Goal: Task Accomplishment & Management: Manage account settings

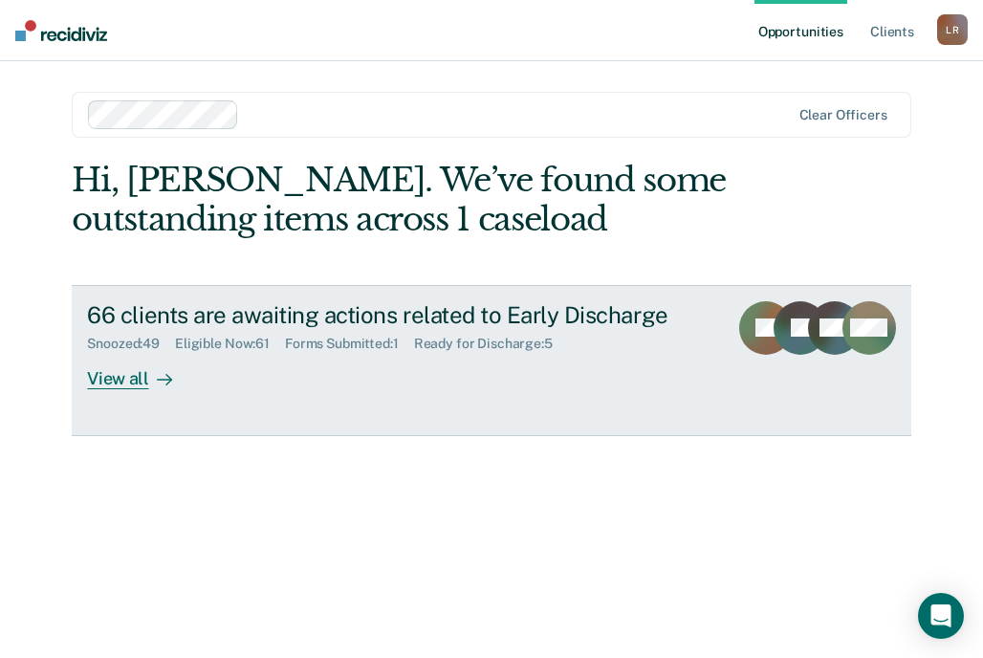
click at [123, 379] on div "View all" at bounding box center [140, 370] width 107 height 37
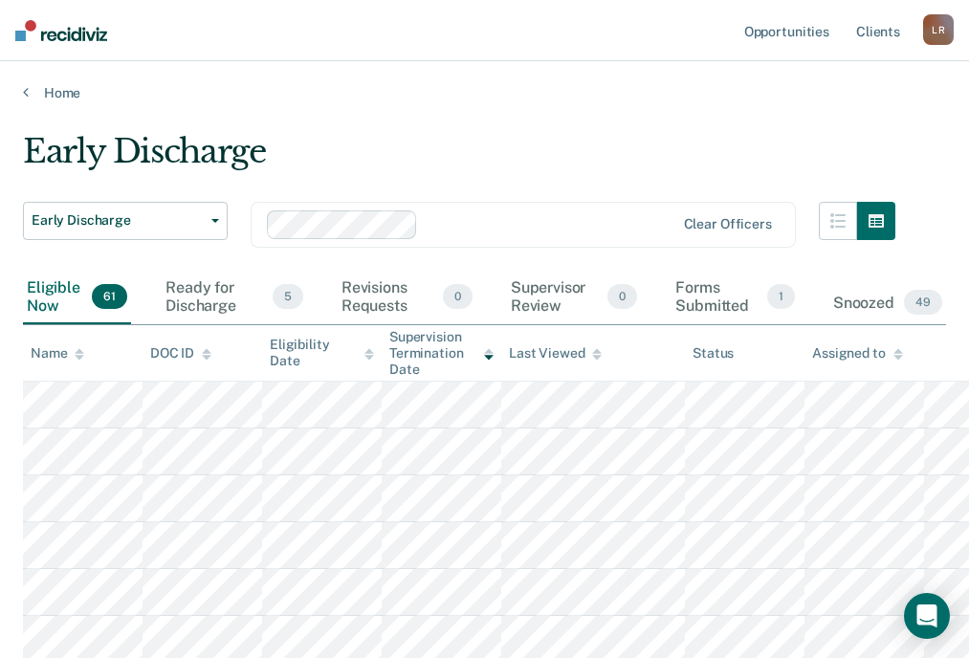
click at [77, 351] on icon at bounding box center [80, 354] width 10 height 12
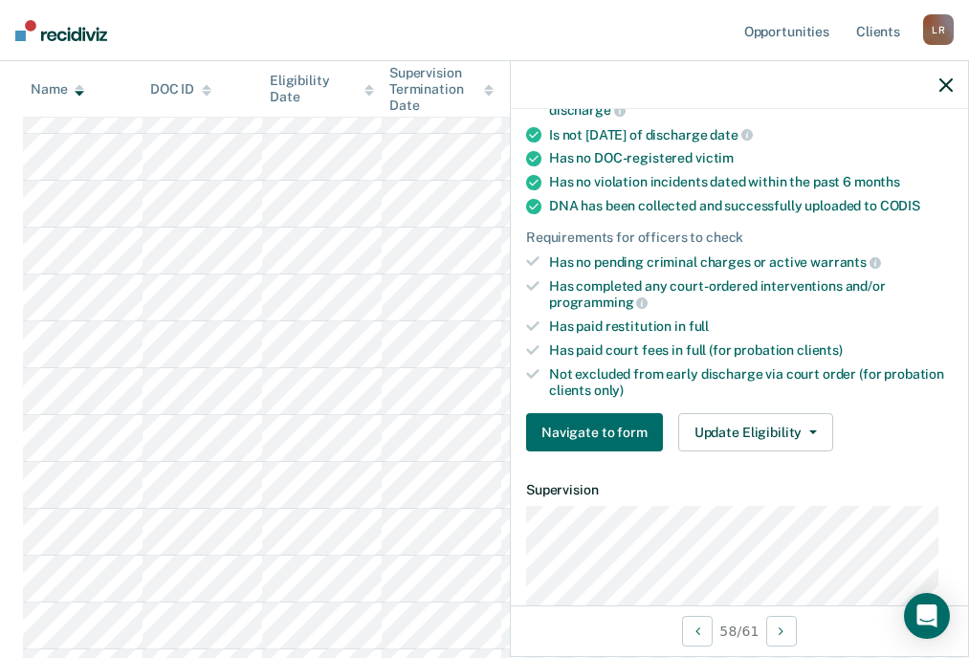
scroll to position [478, 0]
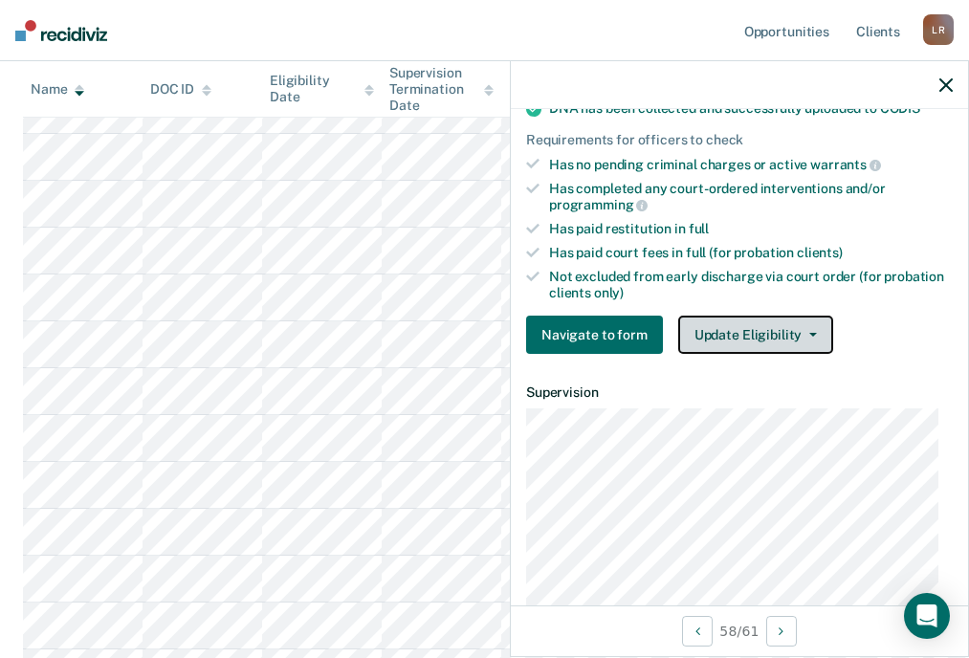
click at [740, 335] on button "Update Eligibility" at bounding box center [755, 335] width 155 height 38
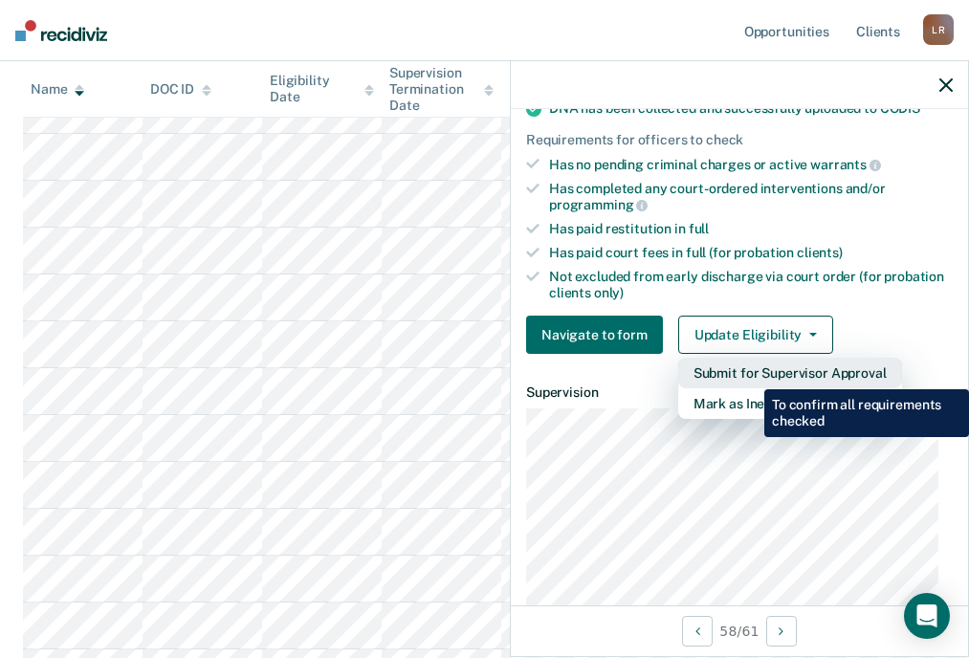
click at [750, 374] on button "Submit for Supervisor Approval" at bounding box center [790, 373] width 224 height 31
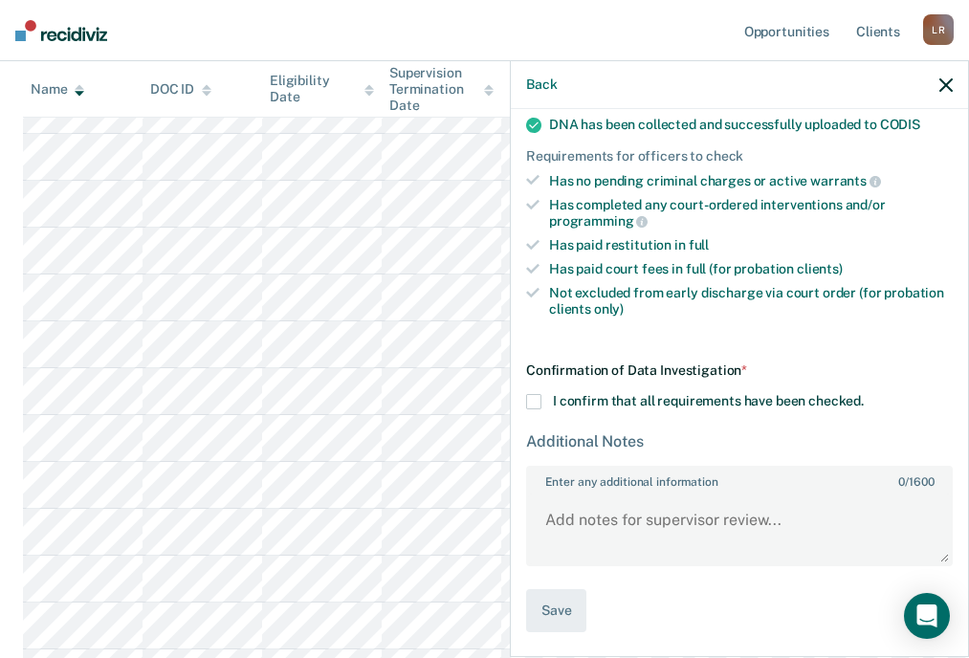
click at [533, 397] on span at bounding box center [533, 401] width 15 height 15
click at [864, 394] on input "I confirm that all requirements have been checked." at bounding box center [864, 394] width 0 height 0
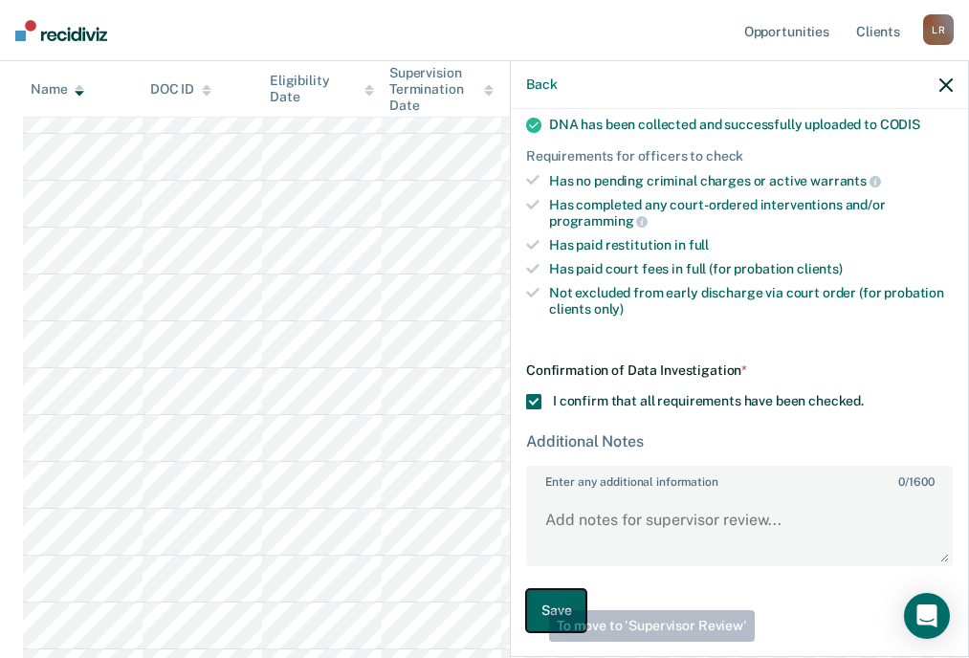
click at [544, 609] on button "Save" at bounding box center [556, 610] width 60 height 43
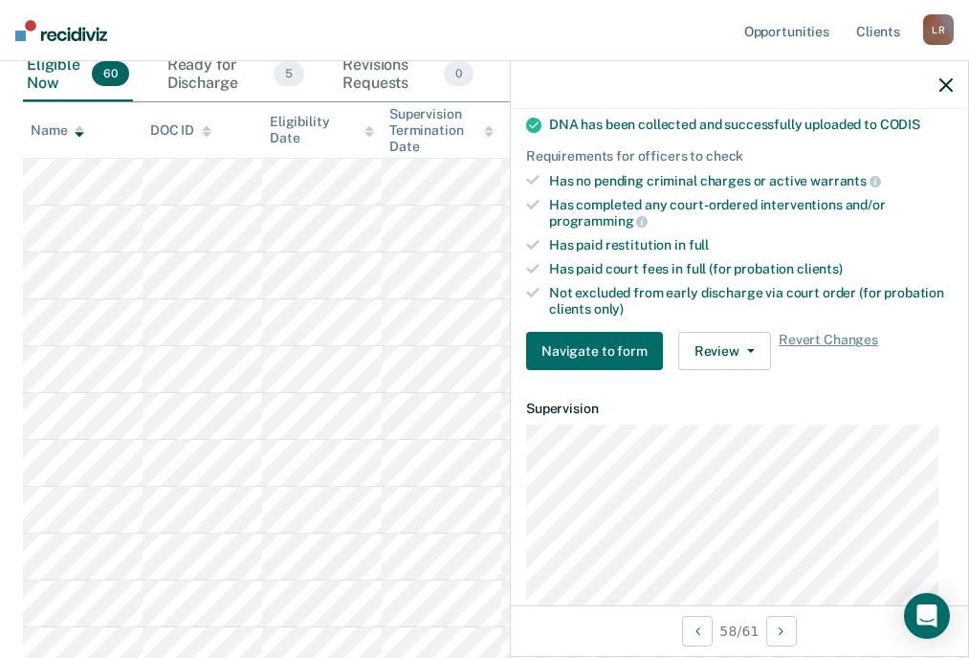
scroll to position [0, 0]
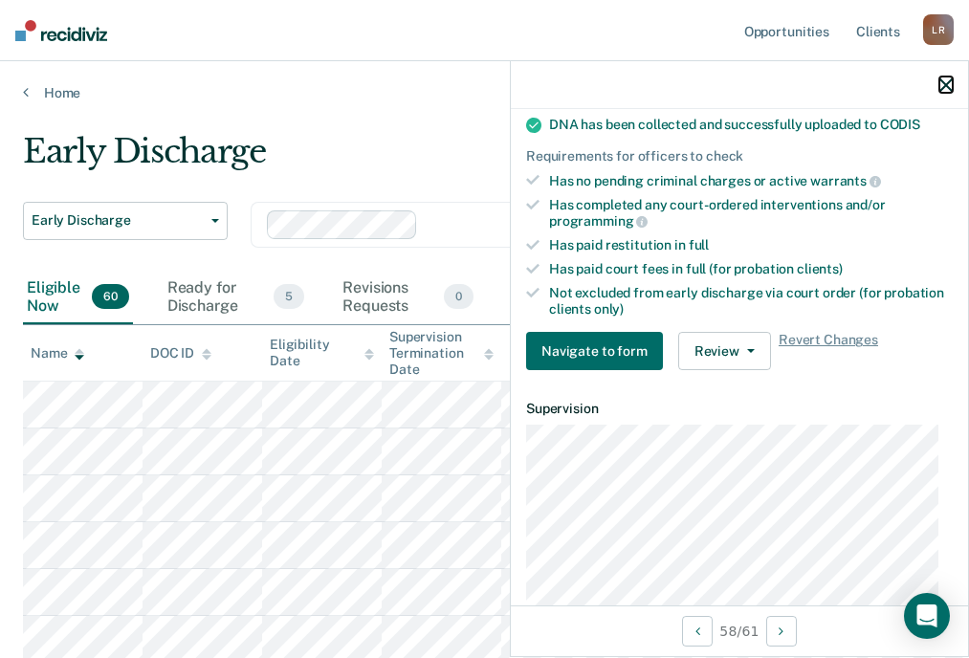
click at [940, 88] on icon "button" at bounding box center [945, 84] width 13 height 13
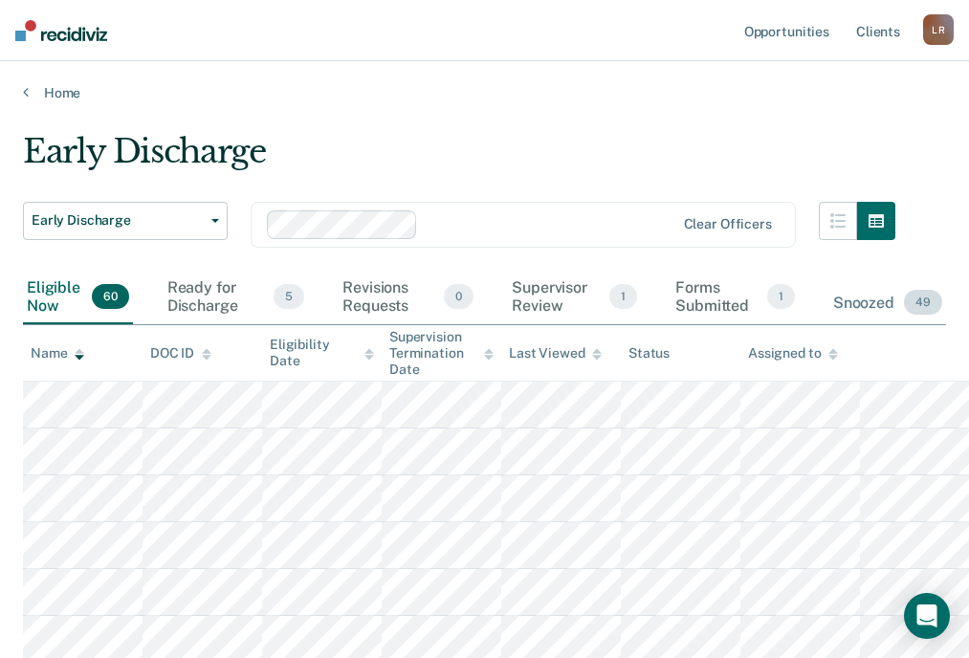
click at [865, 296] on div "Snoozed 49" at bounding box center [887, 303] width 117 height 42
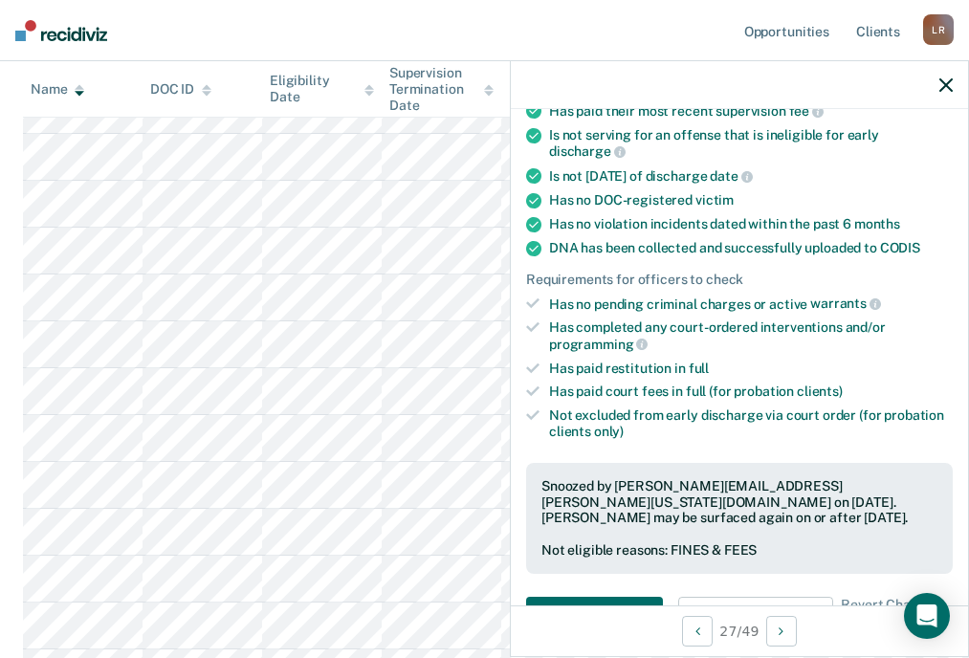
scroll to position [478, 0]
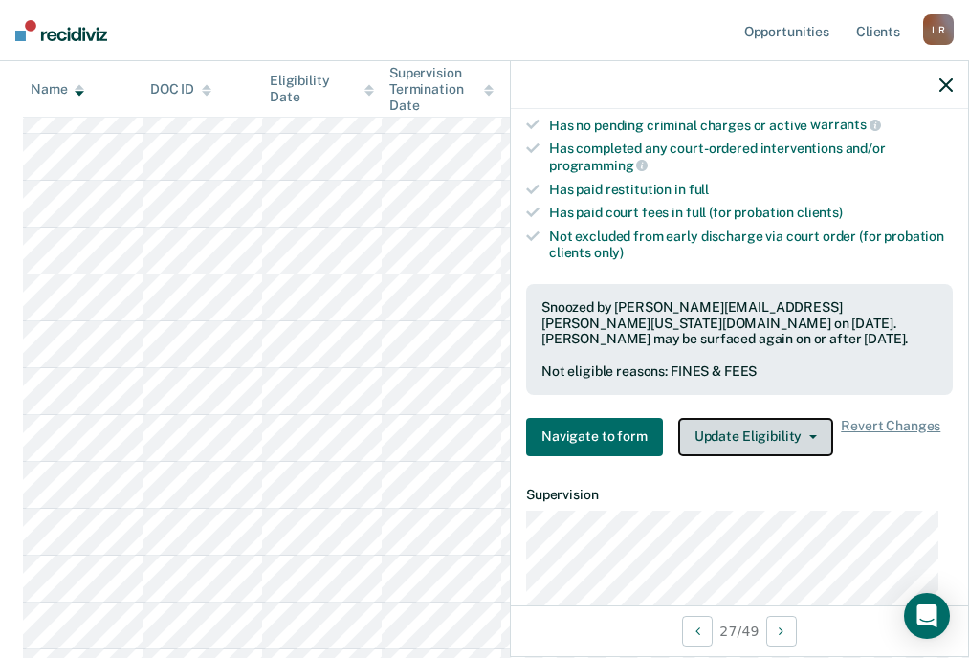
click at [740, 441] on button "Update Eligibility" at bounding box center [755, 437] width 155 height 38
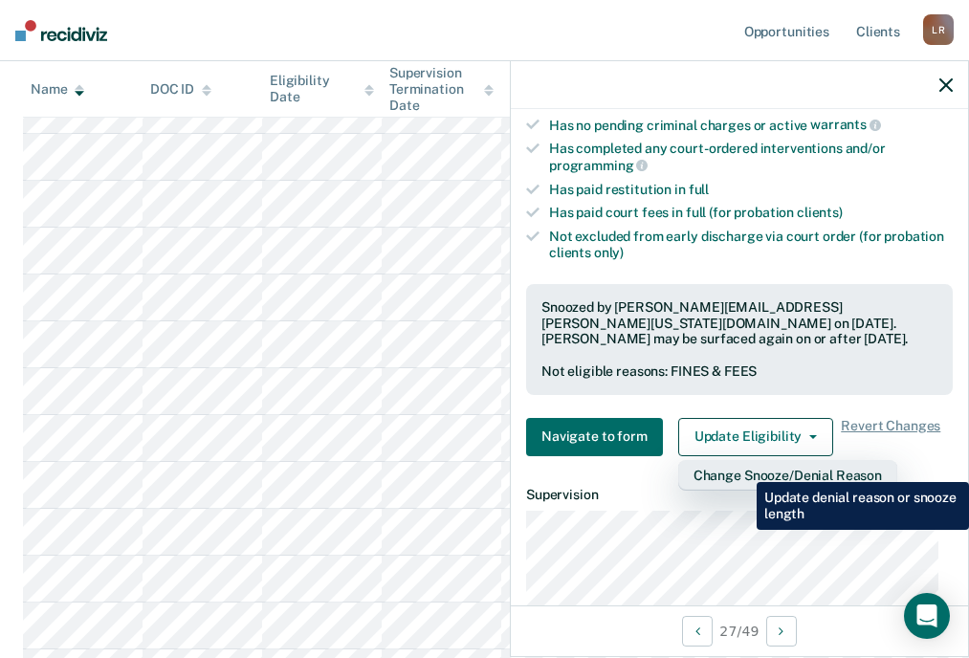
click at [742, 468] on button "Change Snooze/Denial Reason" at bounding box center [787, 475] width 219 height 31
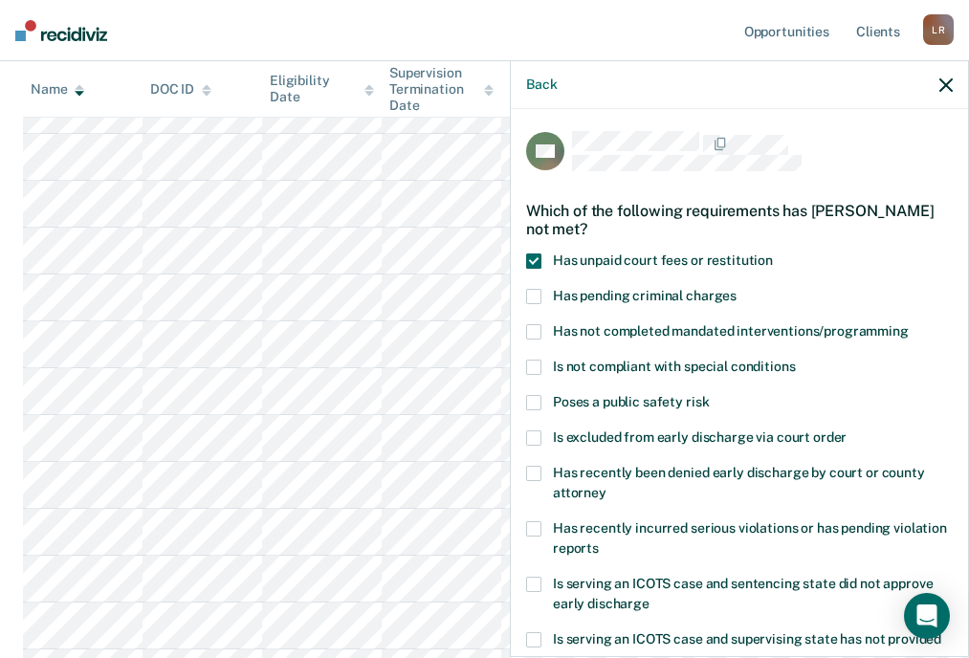
scroll to position [0, 0]
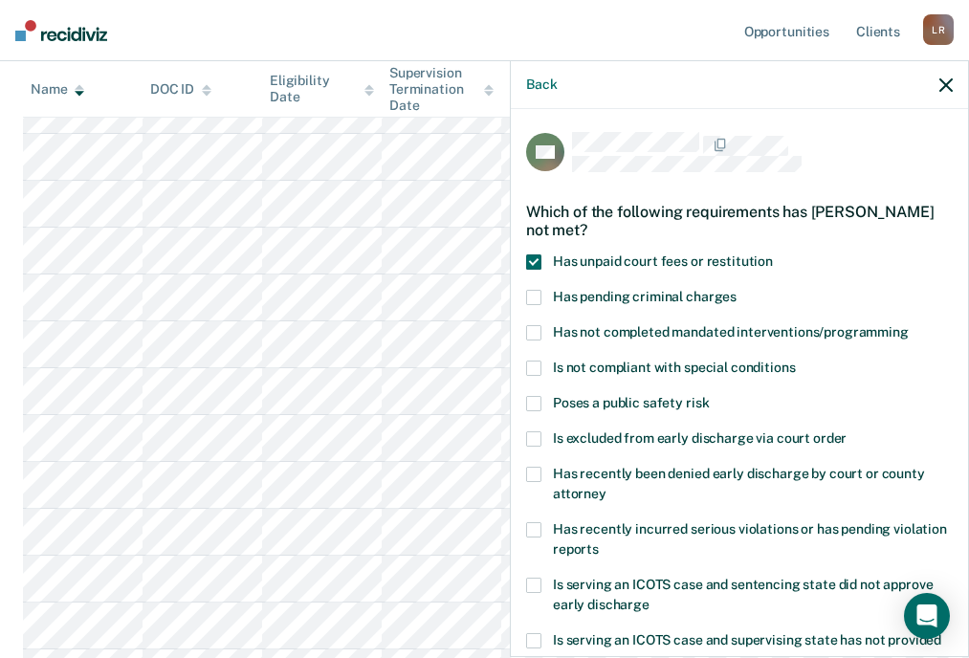
click at [538, 261] on label "Has unpaid court fees or restitution" at bounding box center [739, 264] width 427 height 20
click at [773, 254] on input "Has unpaid court fees or restitution" at bounding box center [773, 254] width 0 height 0
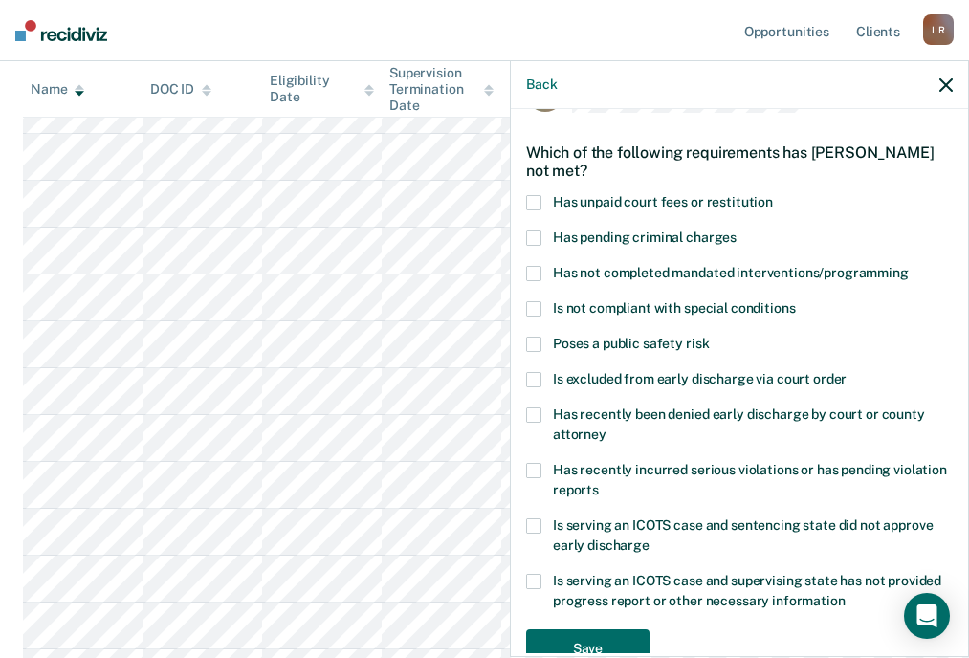
scroll to position [107, 0]
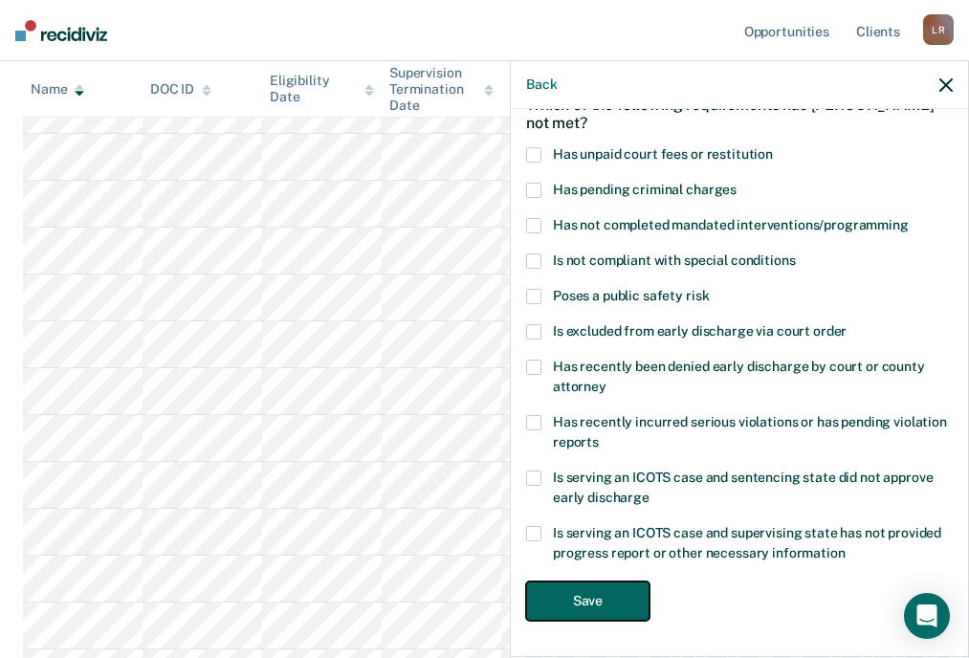
click at [595, 602] on button "Save" at bounding box center [587, 600] width 123 height 39
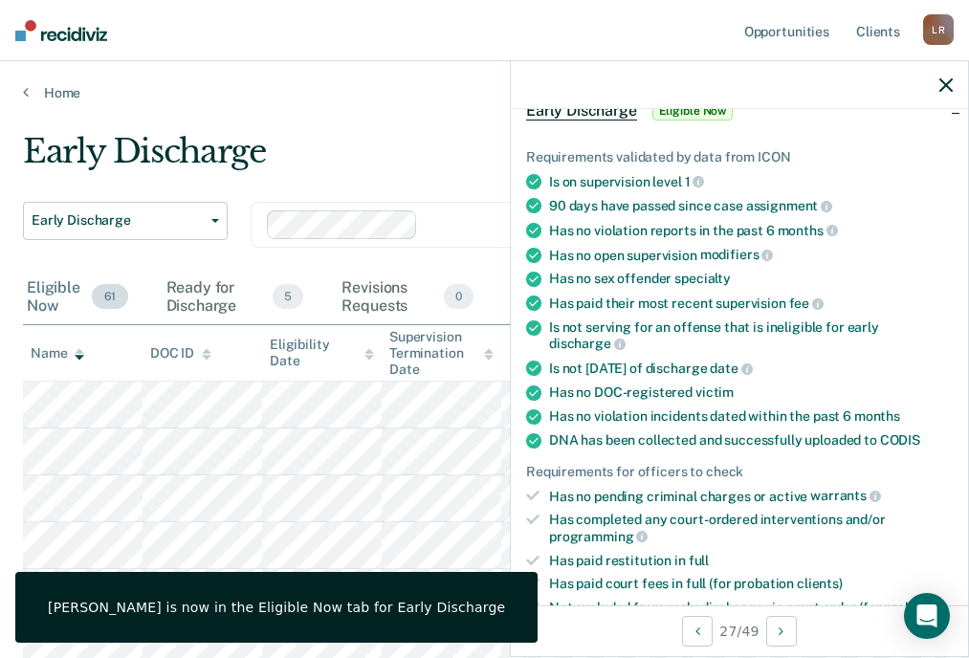
click at [73, 293] on div "Eligible Now 61" at bounding box center [77, 298] width 109 height 54
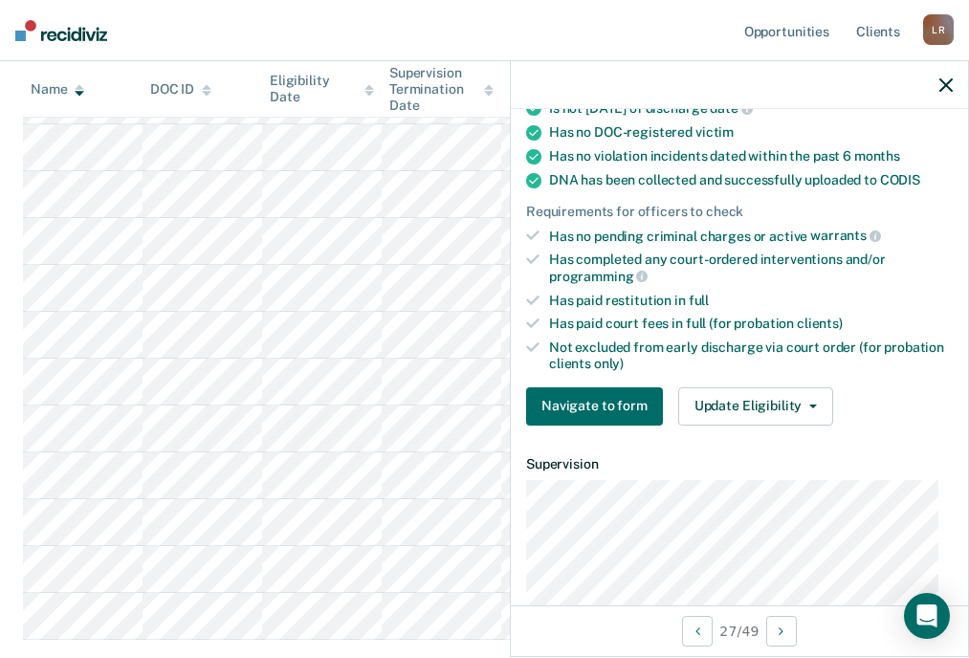
scroll to position [585, 0]
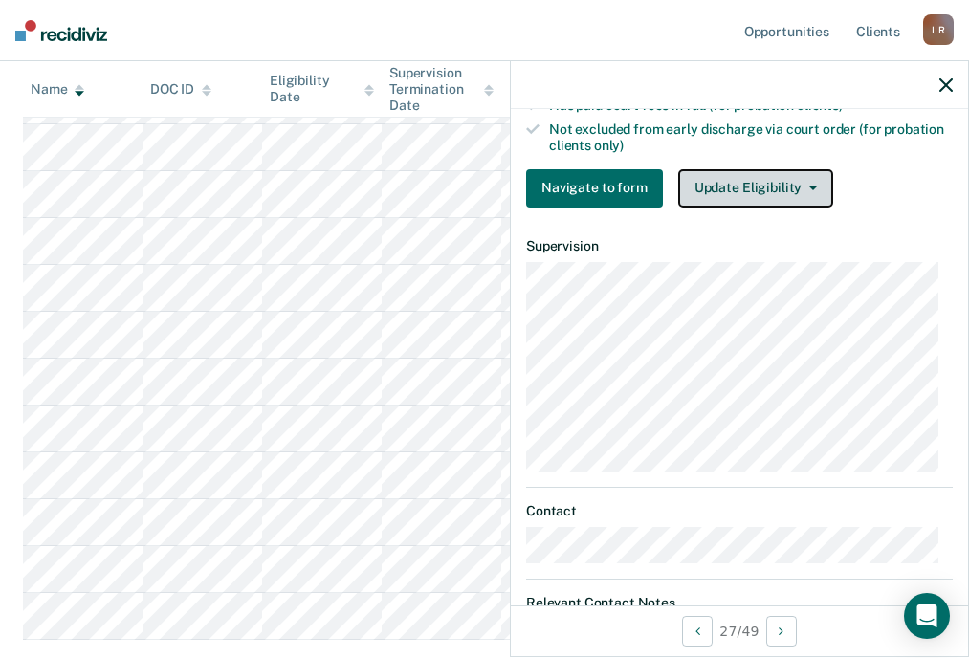
click at [749, 180] on button "Update Eligibility" at bounding box center [755, 188] width 155 height 38
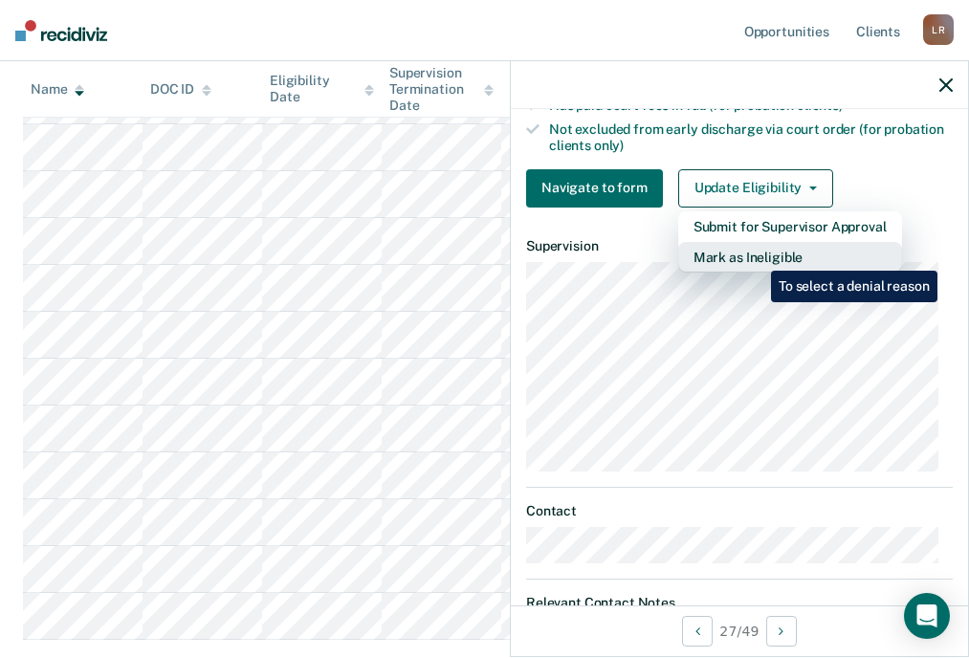
click at [756, 256] on button "Mark as Ineligible" at bounding box center [790, 257] width 224 height 31
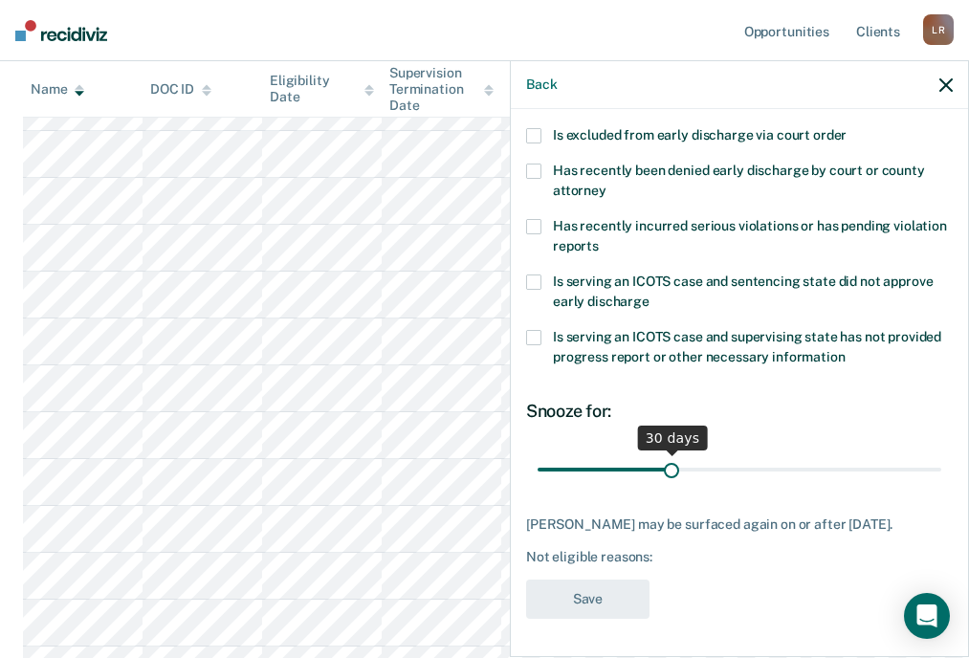
scroll to position [0, 0]
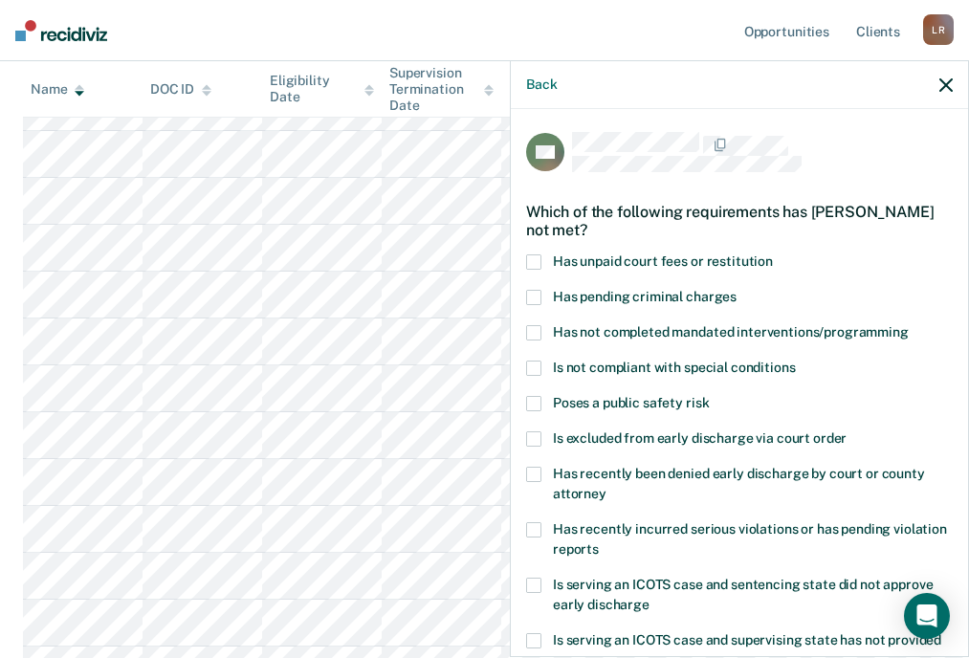
click at [953, 85] on div "Back" at bounding box center [739, 85] width 457 height 48
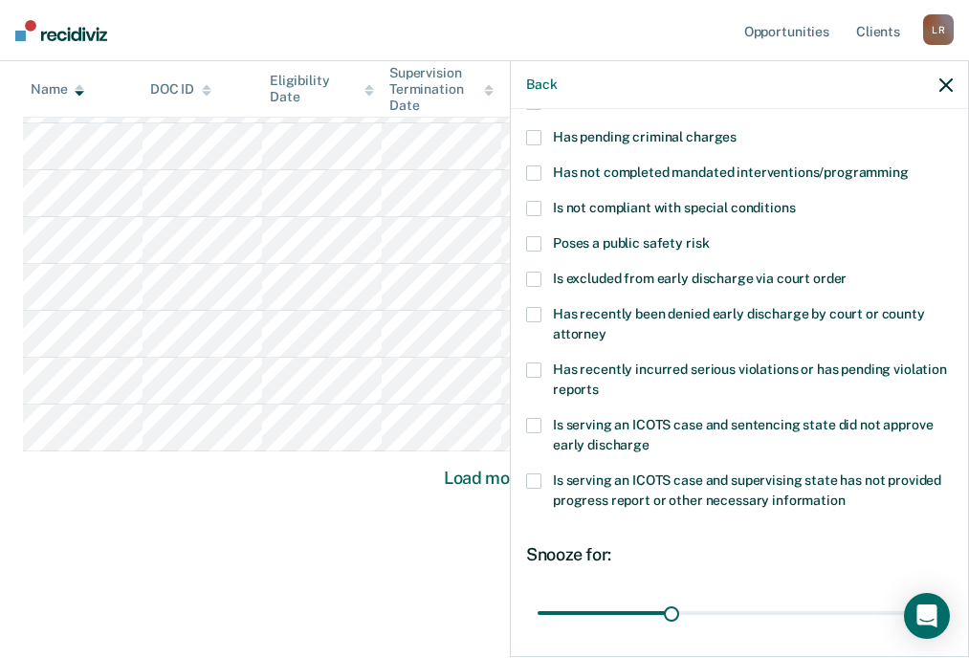
scroll to position [318, 0]
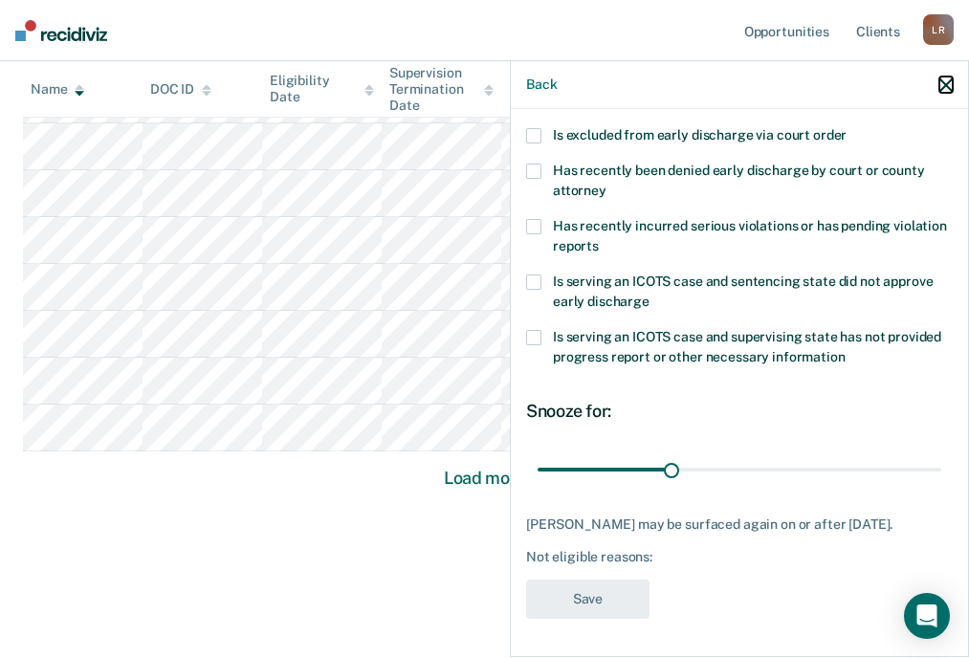
click at [949, 87] on icon "button" at bounding box center [945, 84] width 13 height 13
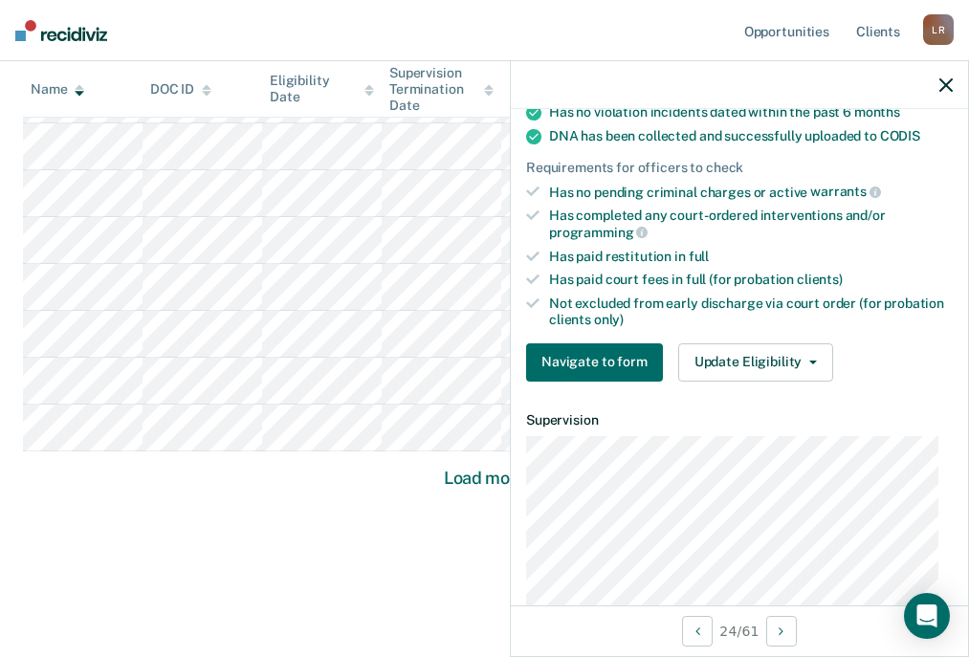
scroll to position [574, 0]
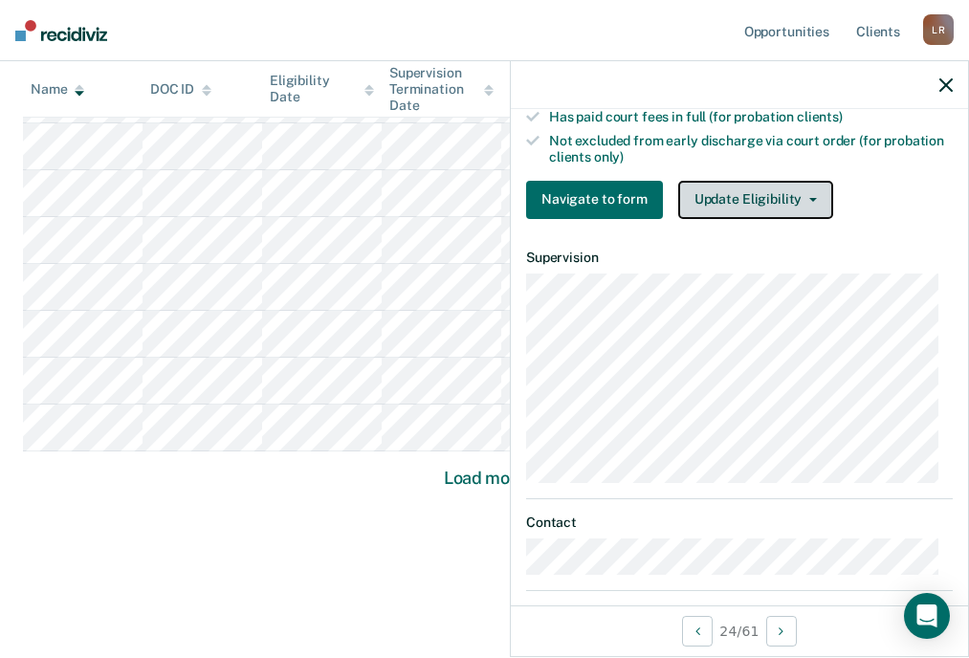
click at [744, 206] on button "Update Eligibility" at bounding box center [755, 200] width 155 height 38
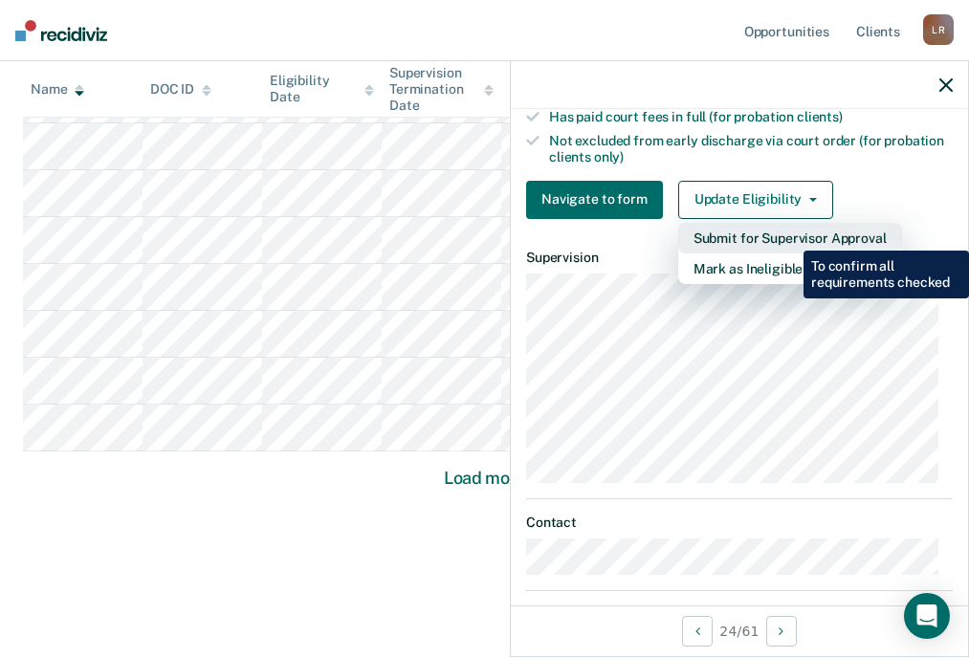
click at [789, 236] on button "Submit for Supervisor Approval" at bounding box center [790, 238] width 224 height 31
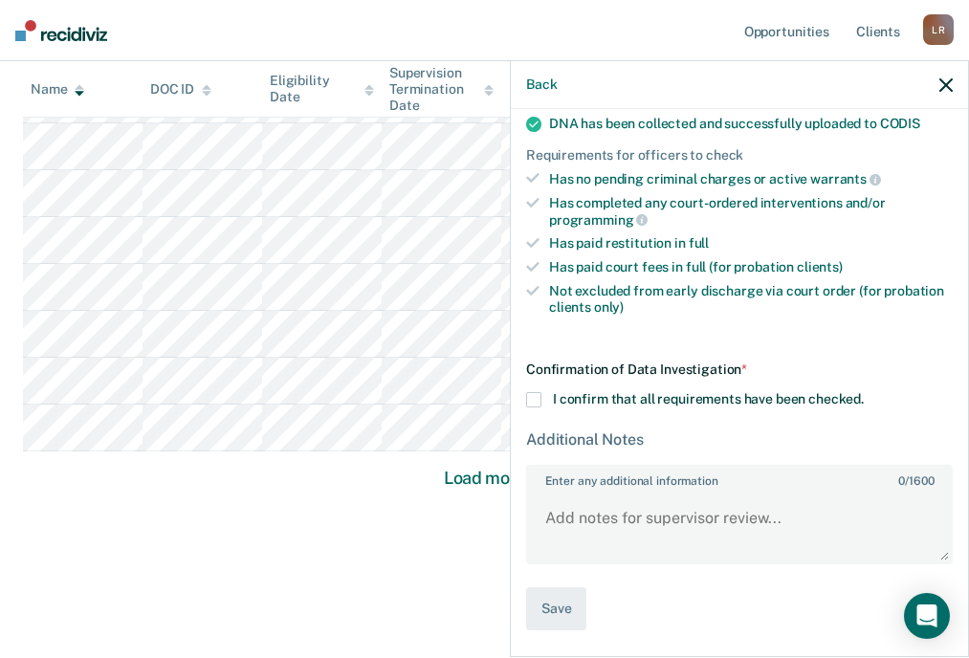
scroll to position [422, 0]
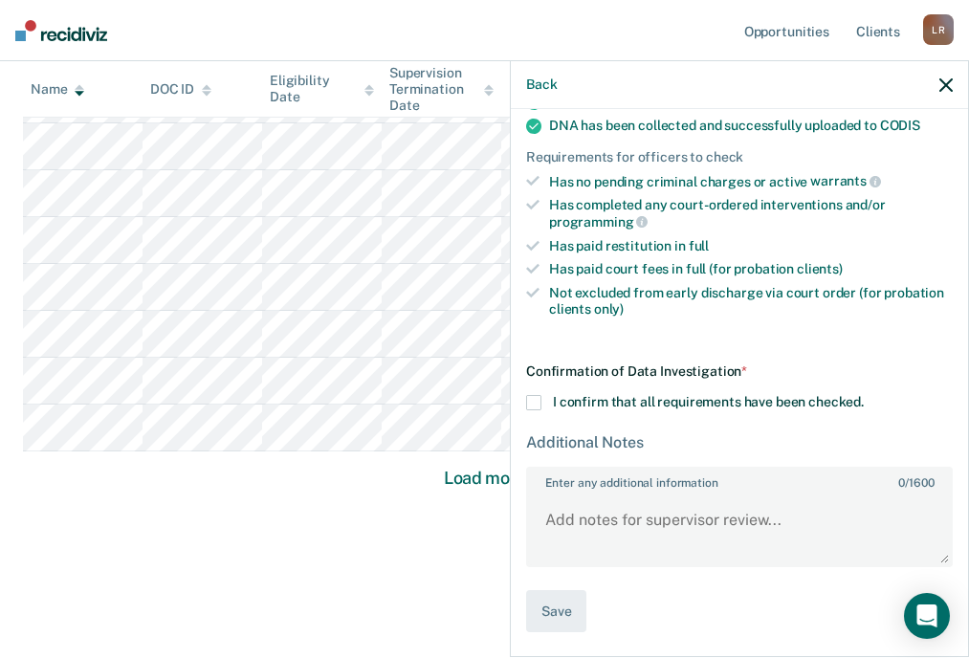
click at [531, 390] on div "Confirmation of Data Investigation * I confirm that all requirements have been …" at bounding box center [739, 498] width 427 height 270
click at [532, 395] on span at bounding box center [533, 402] width 15 height 15
click at [864, 395] on input "I confirm that all requirements have been checked." at bounding box center [864, 395] width 0 height 0
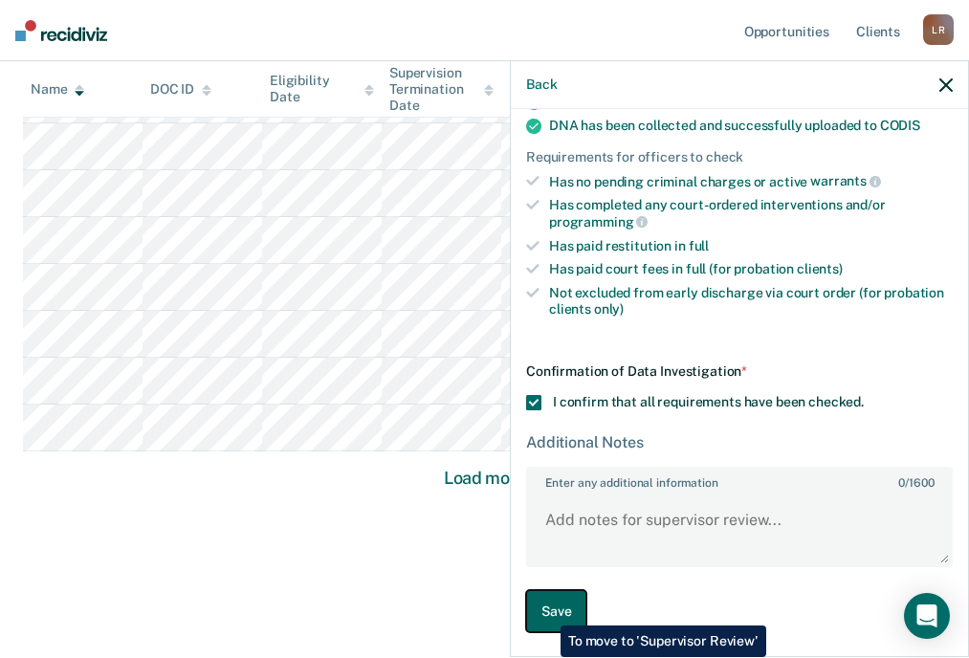
drag, startPoint x: 546, startPoint y: 611, endPoint x: 549, endPoint y: 602, distance: 10.0
click at [548, 609] on button "Save" at bounding box center [556, 611] width 60 height 43
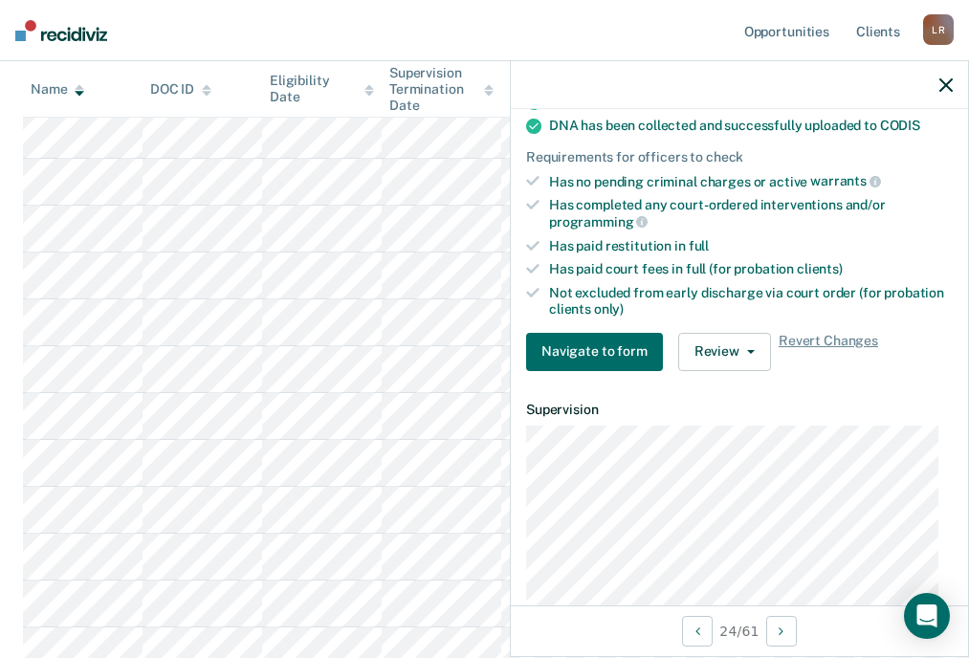
scroll to position [1336, 0]
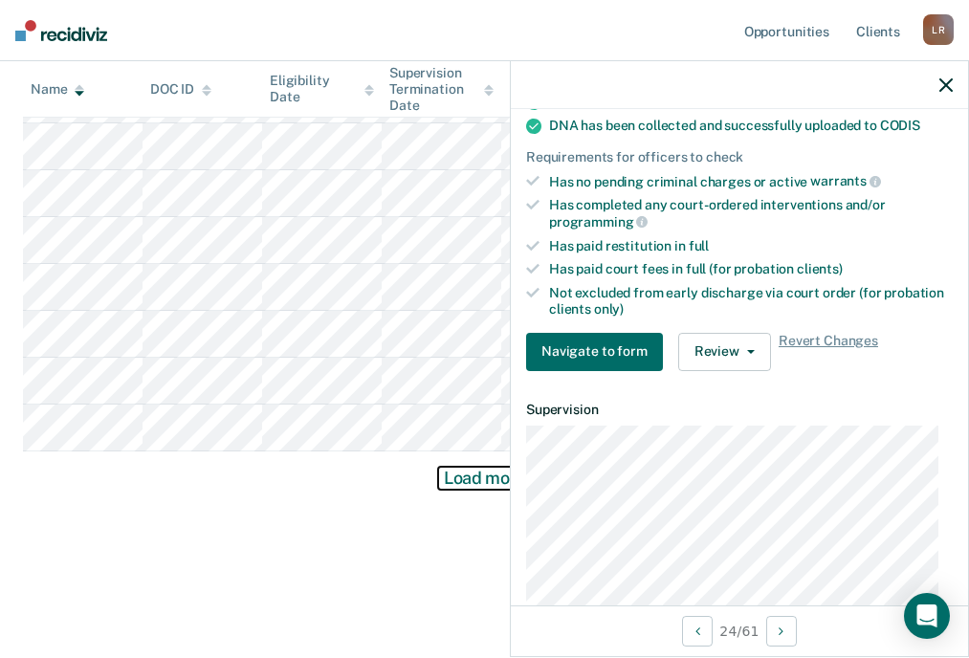
click at [461, 483] on button "Load more" at bounding box center [484, 478] width 93 height 23
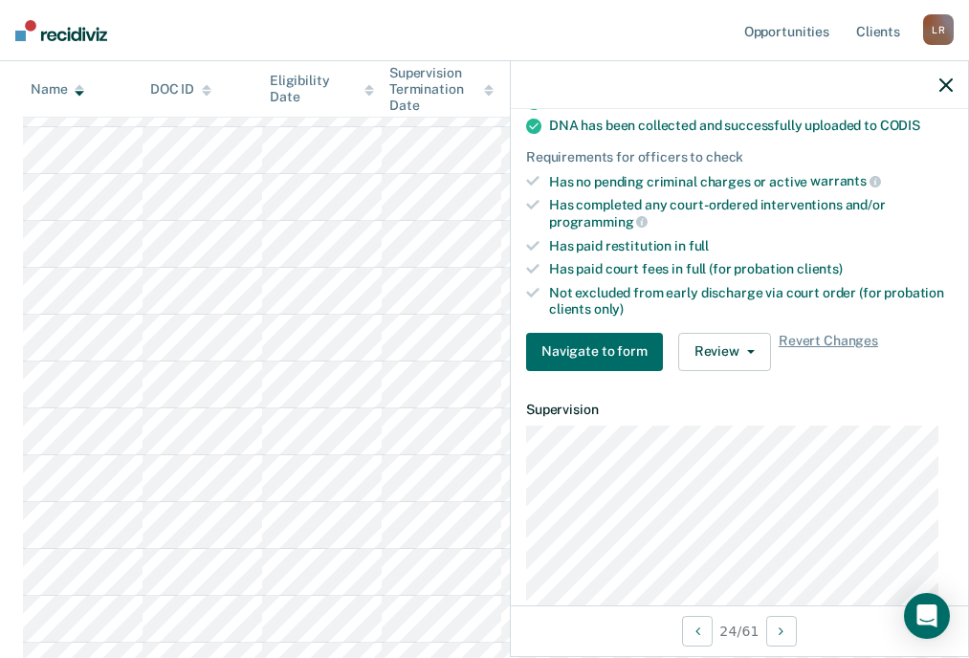
scroll to position [282, 0]
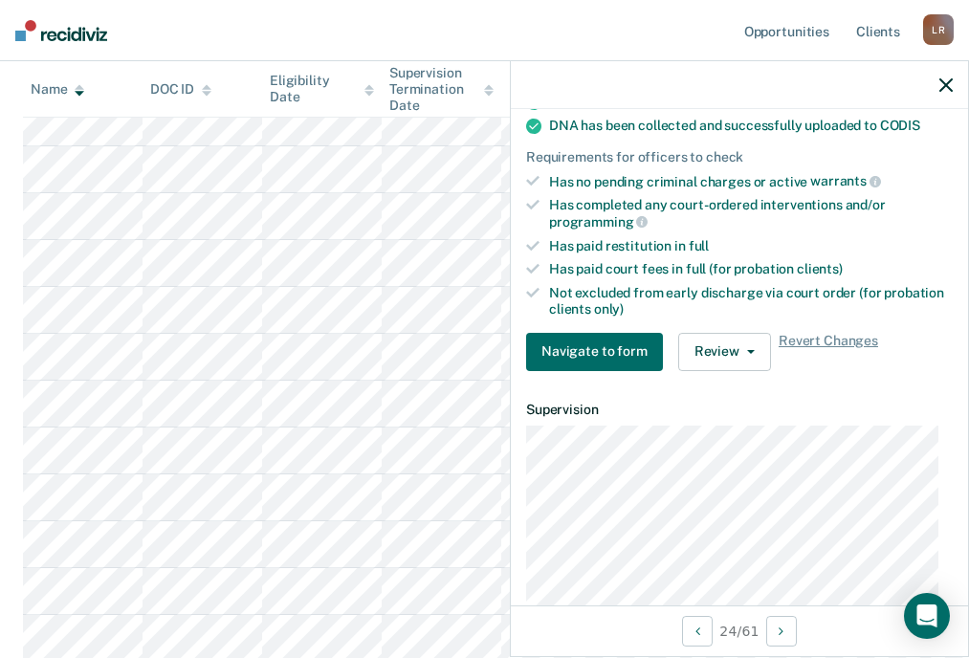
click at [954, 91] on div at bounding box center [739, 85] width 457 height 48
click at [946, 85] on icon "button" at bounding box center [945, 84] width 13 height 13
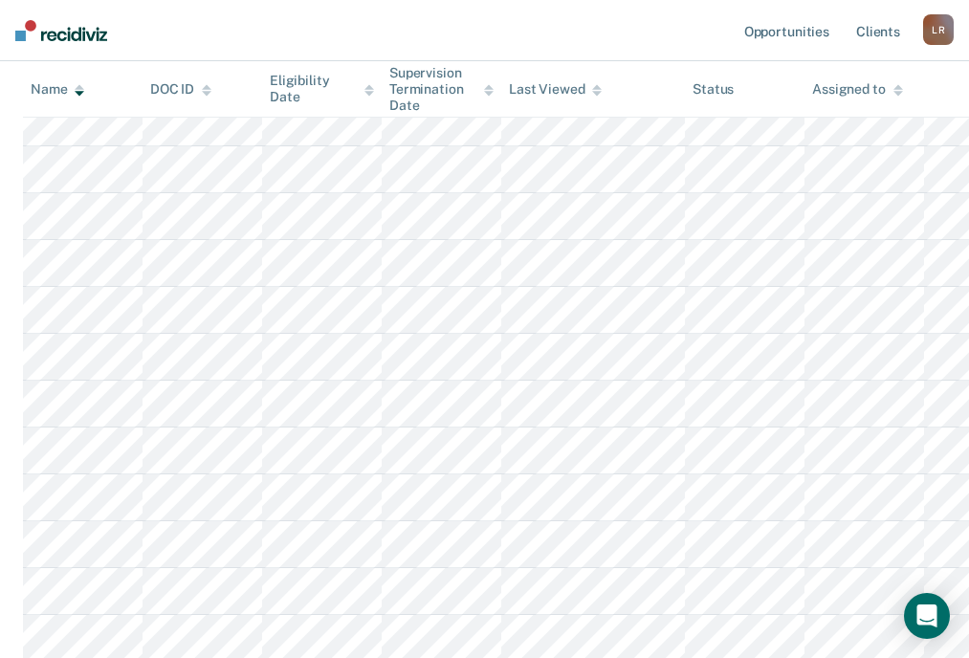
click at [874, 87] on div "Assigned to" at bounding box center [857, 89] width 90 height 16
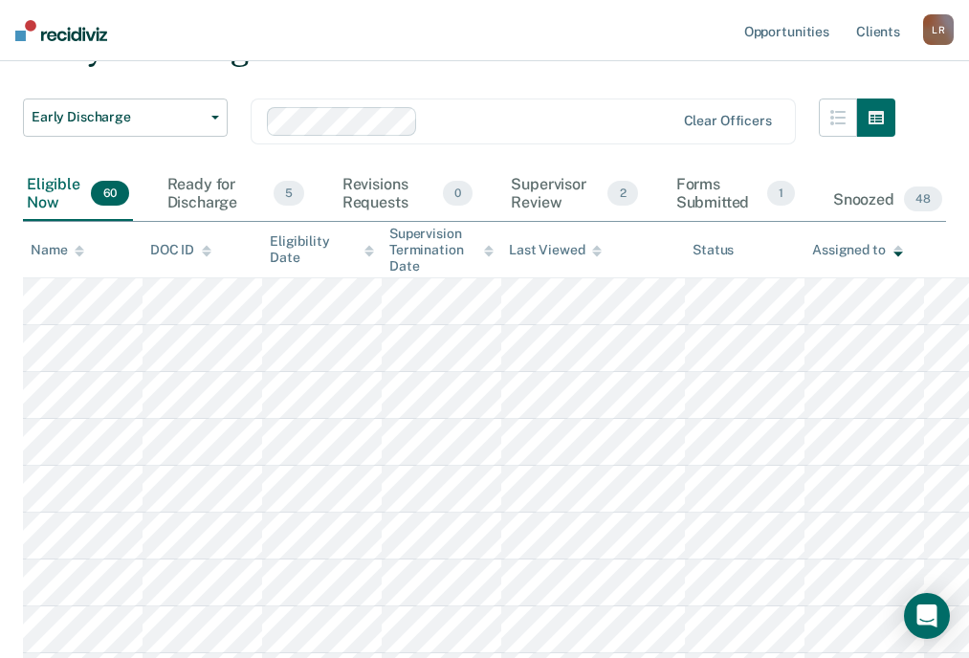
scroll to position [0, 0]
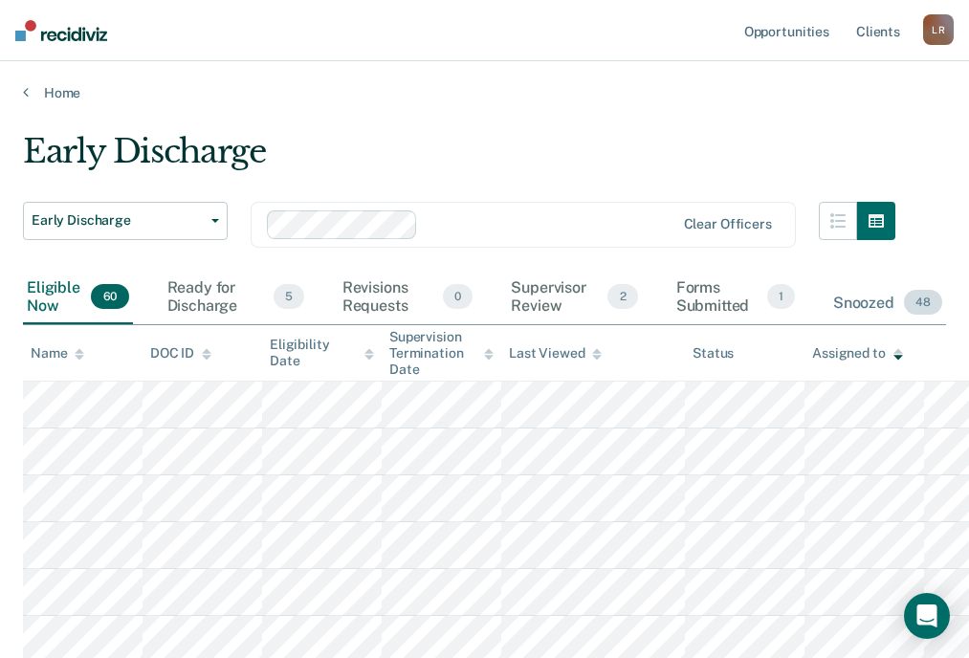
click at [851, 300] on div "Snoozed 48" at bounding box center [887, 303] width 117 height 42
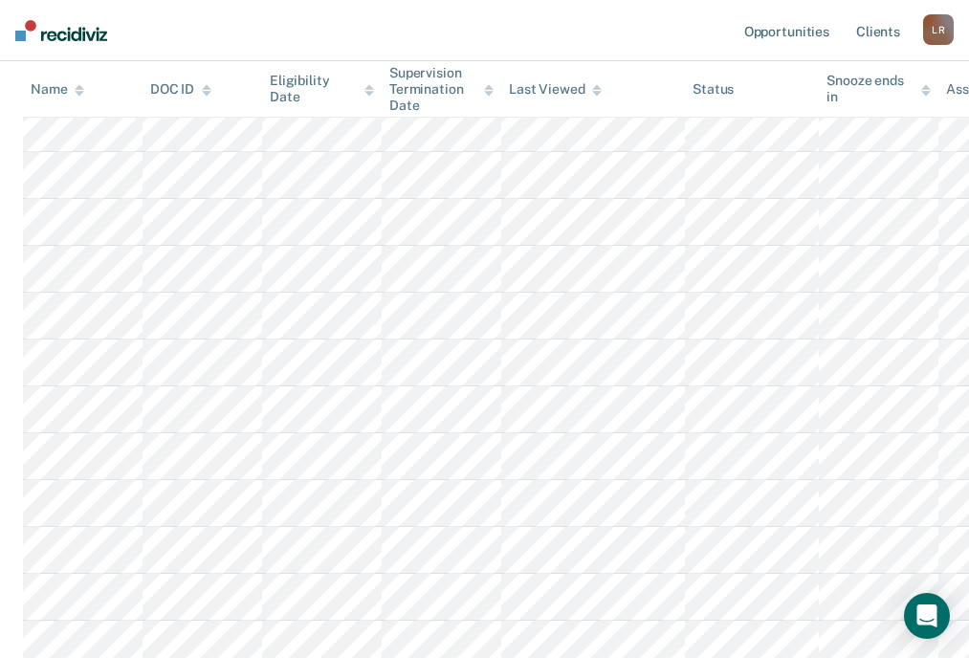
scroll to position [96, 0]
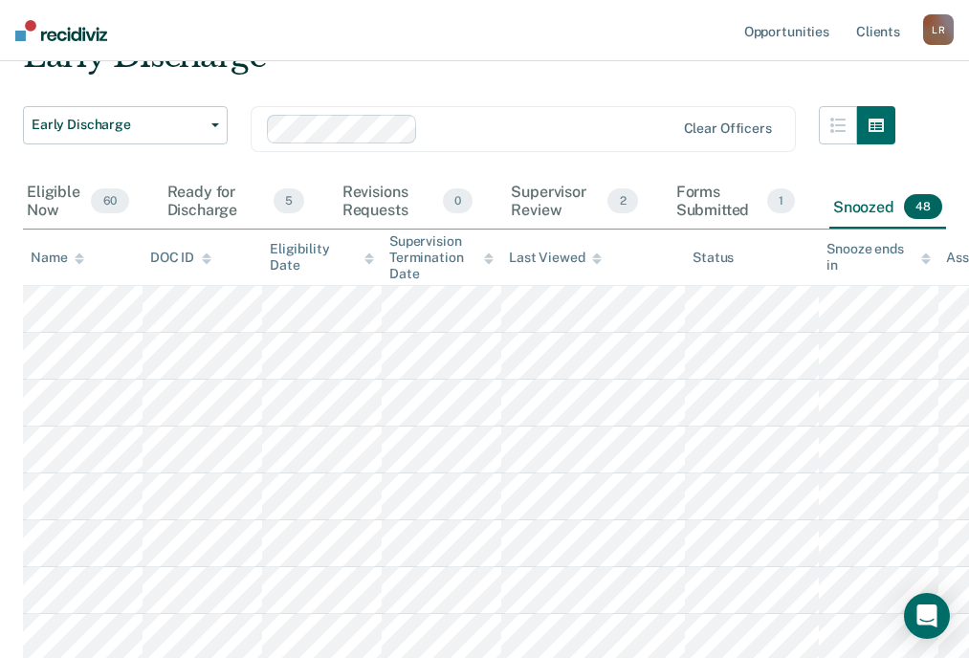
click at [78, 261] on icon at bounding box center [80, 261] width 10 height 5
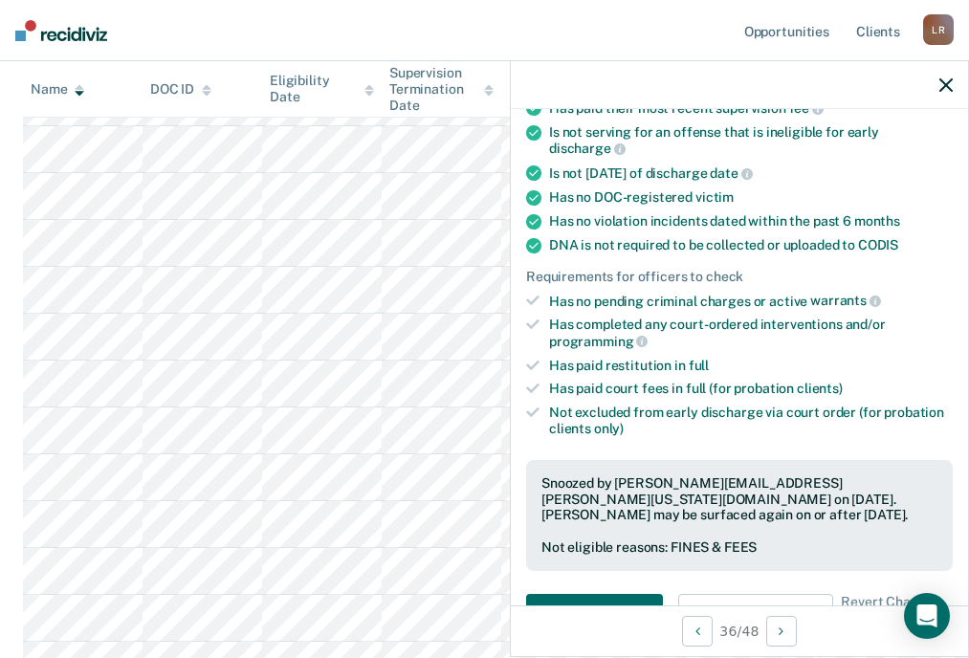
scroll to position [383, 0]
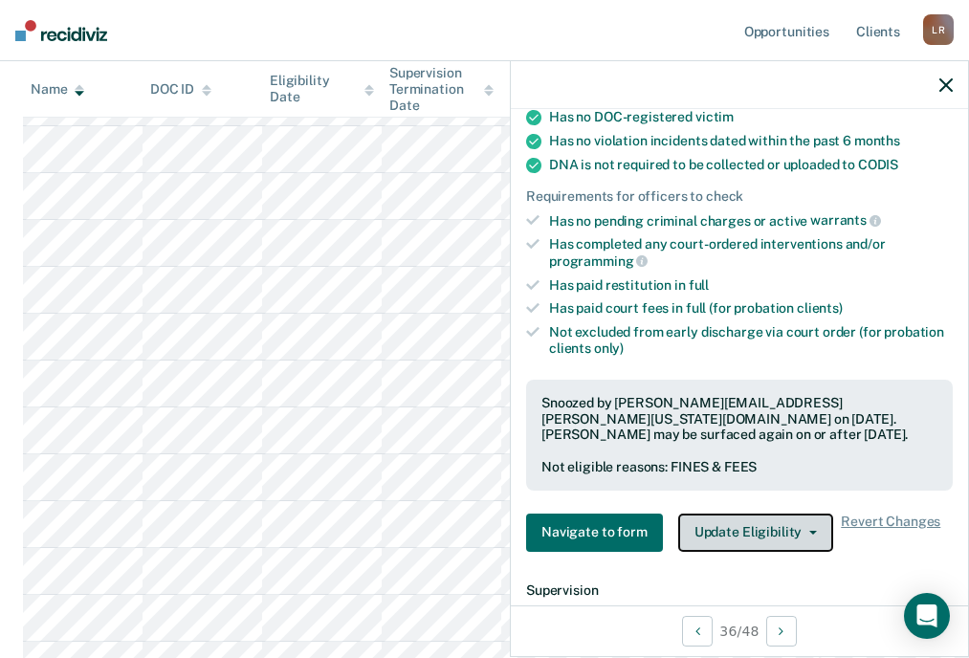
click at [801, 531] on span "button" at bounding box center [808, 533] width 15 height 4
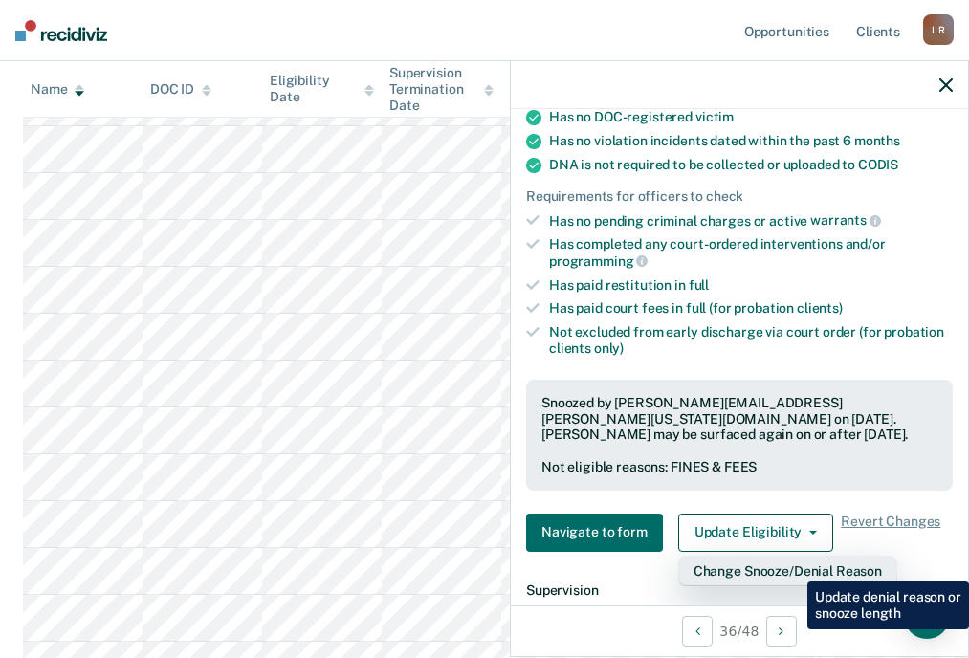
click at [793, 567] on button "Change Snooze/Denial Reason" at bounding box center [787, 571] width 219 height 31
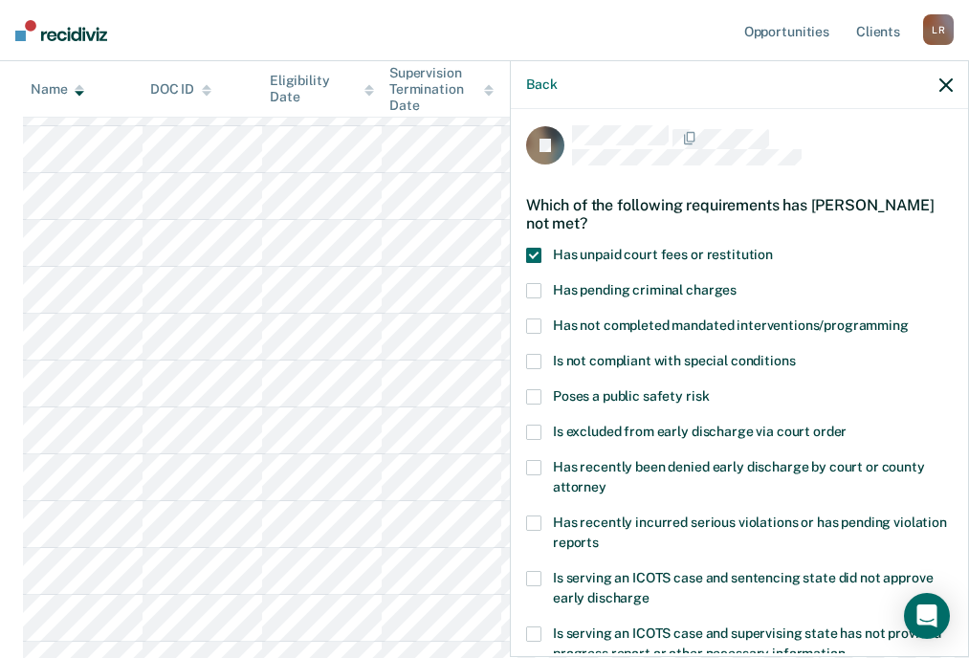
scroll to position [0, 0]
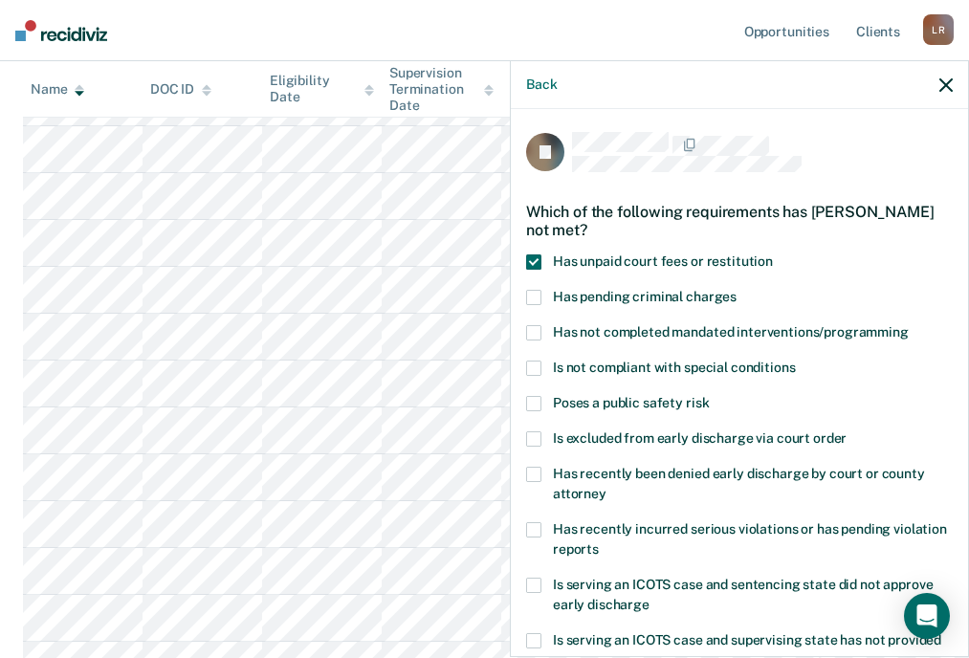
click at [529, 257] on span at bounding box center [533, 261] width 15 height 15
click at [773, 254] on input "Has unpaid court fees or restitution" at bounding box center [773, 254] width 0 height 0
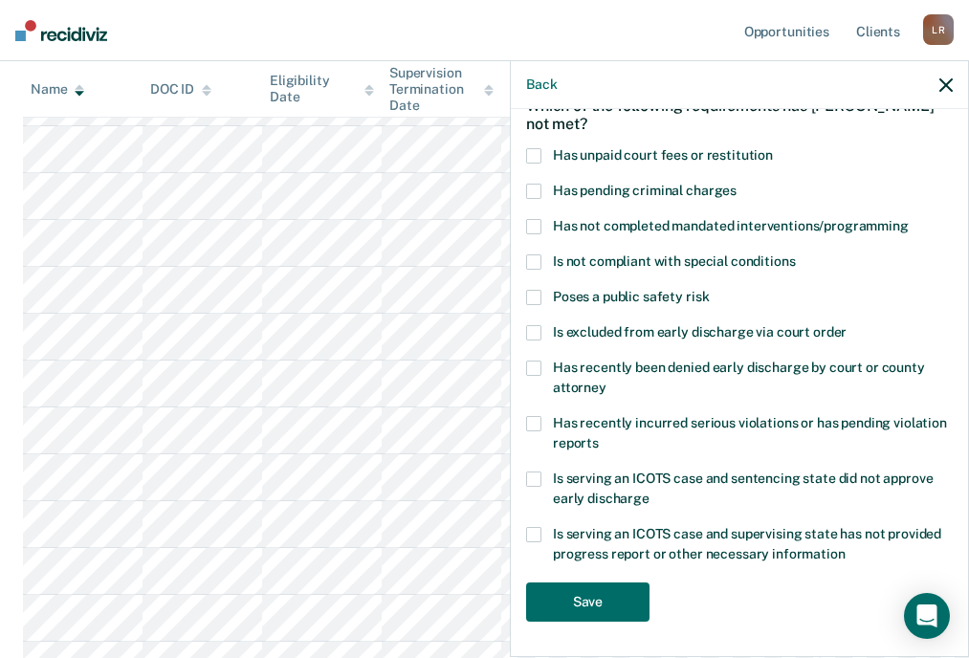
scroll to position [107, 0]
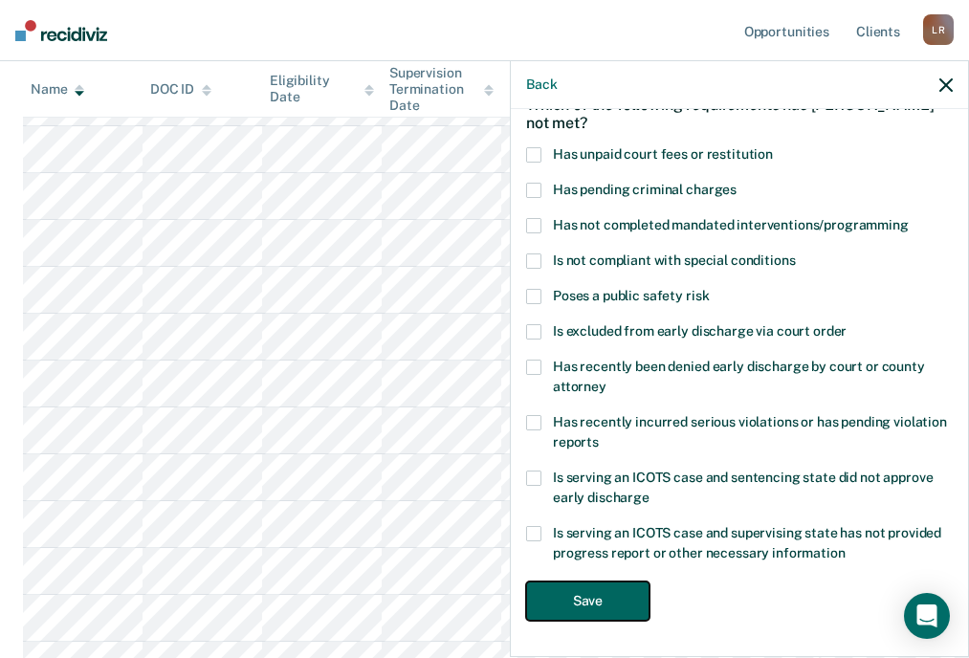
click at [579, 597] on button "Save" at bounding box center [587, 600] width 123 height 39
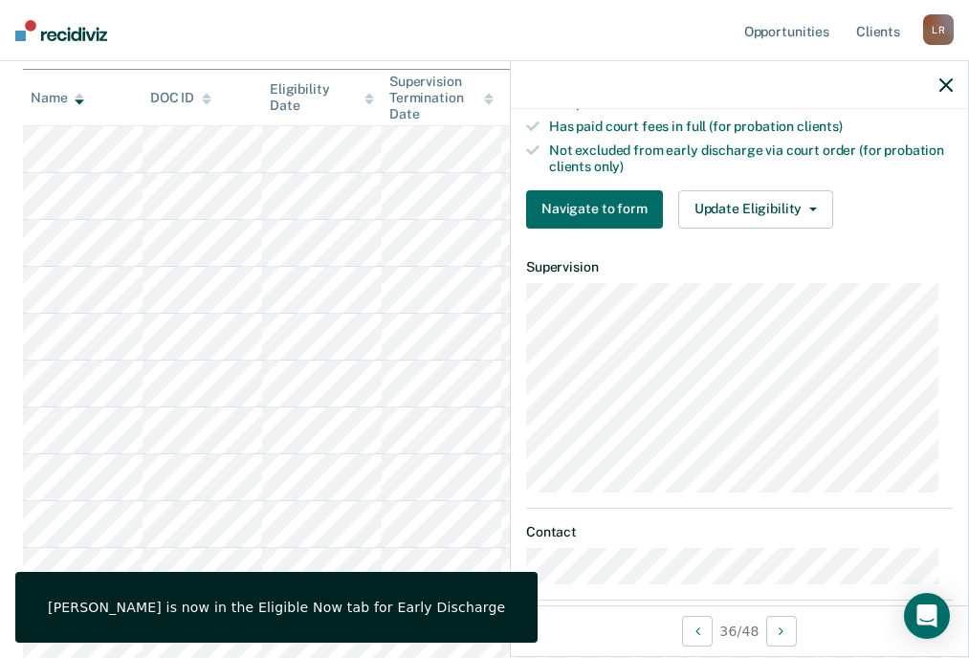
scroll to position [585, 0]
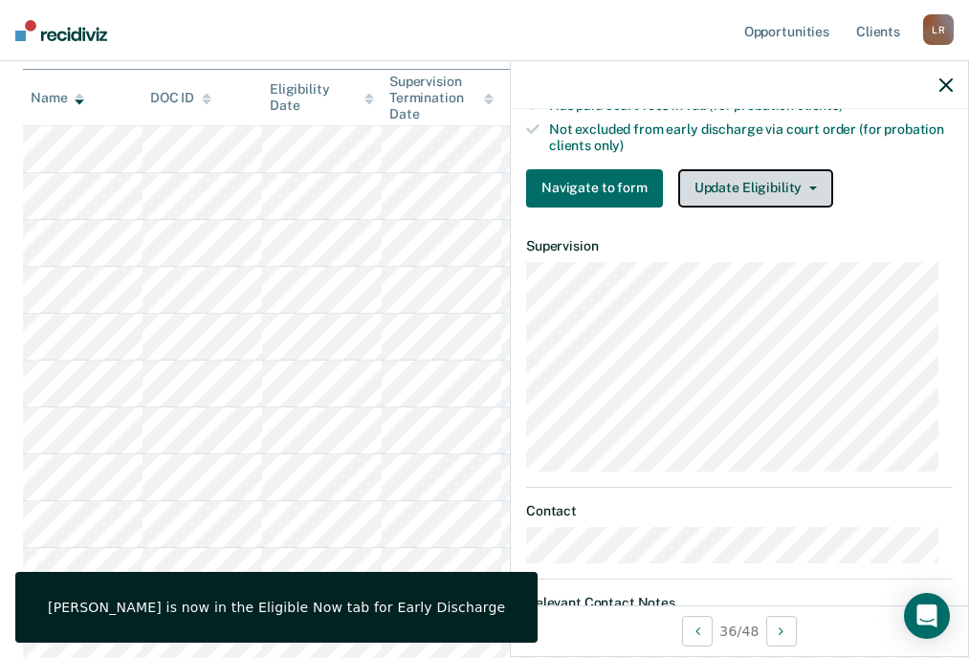
click at [727, 185] on button "Update Eligibility" at bounding box center [755, 188] width 155 height 38
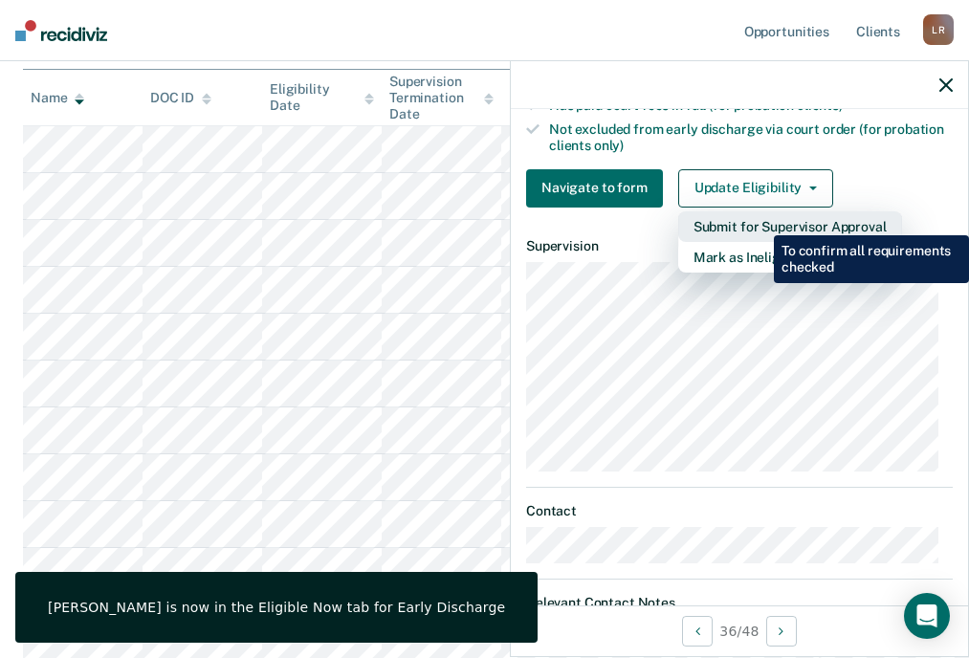
click at [759, 224] on button "Submit for Supervisor Approval" at bounding box center [790, 226] width 224 height 31
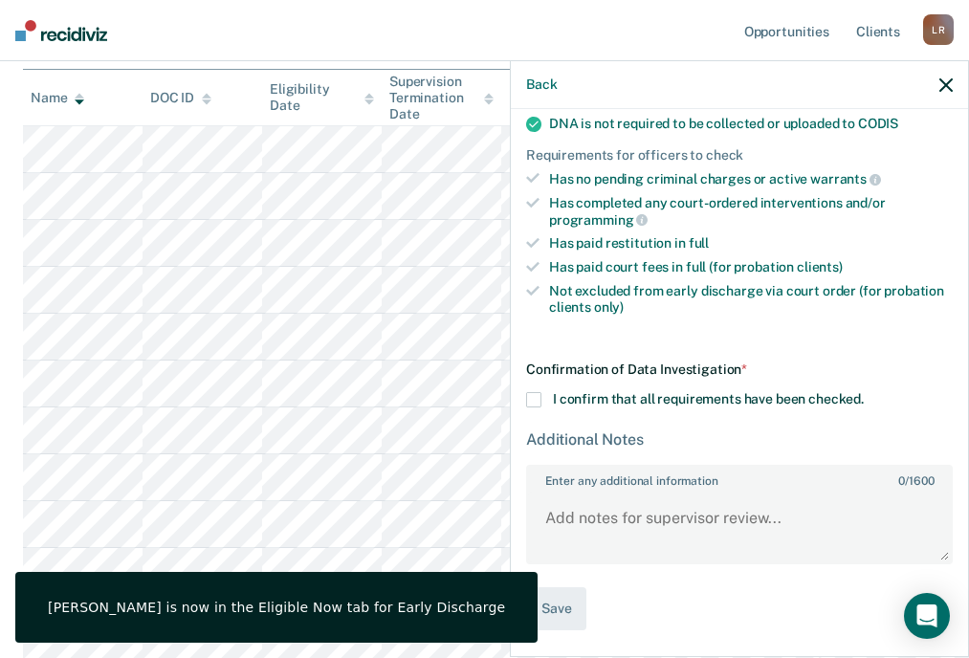
scroll to position [422, 0]
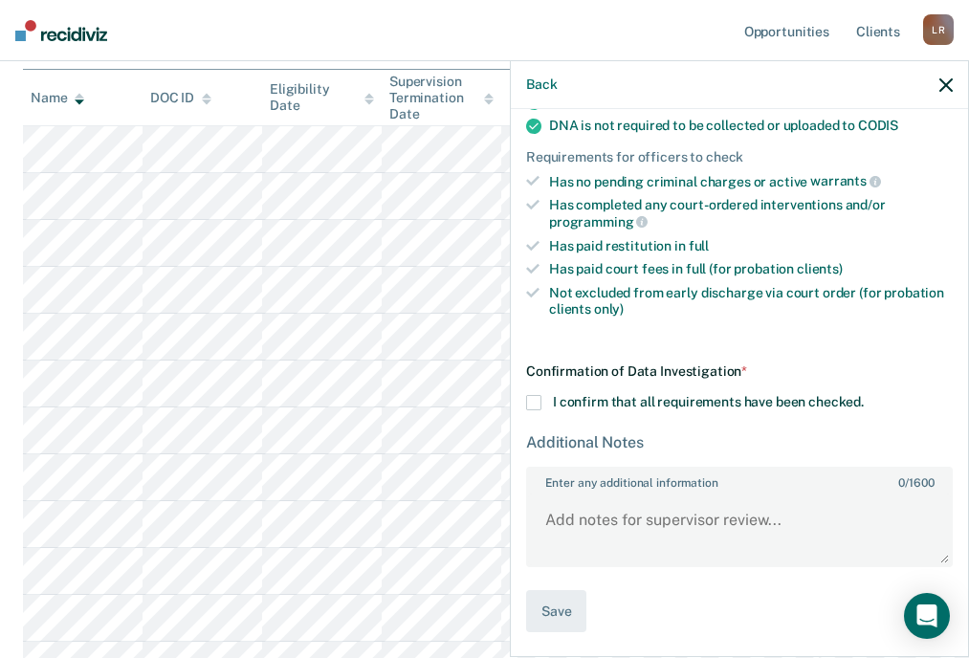
click at [537, 402] on span at bounding box center [533, 402] width 15 height 15
click at [864, 395] on input "I confirm that all requirements have been checked." at bounding box center [864, 395] width 0 height 0
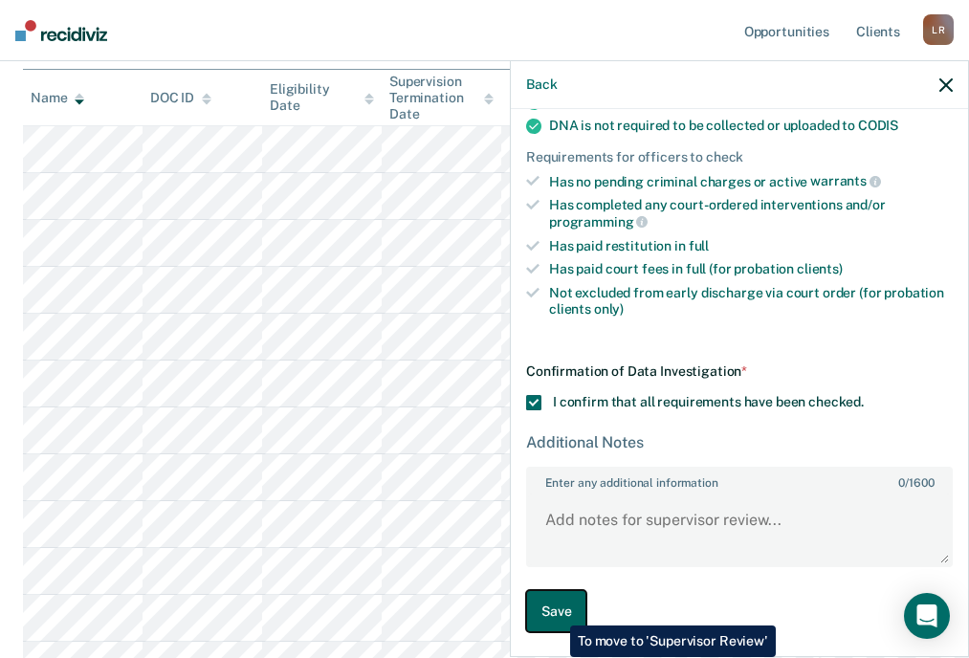
click at [556, 611] on button "Save" at bounding box center [556, 611] width 60 height 43
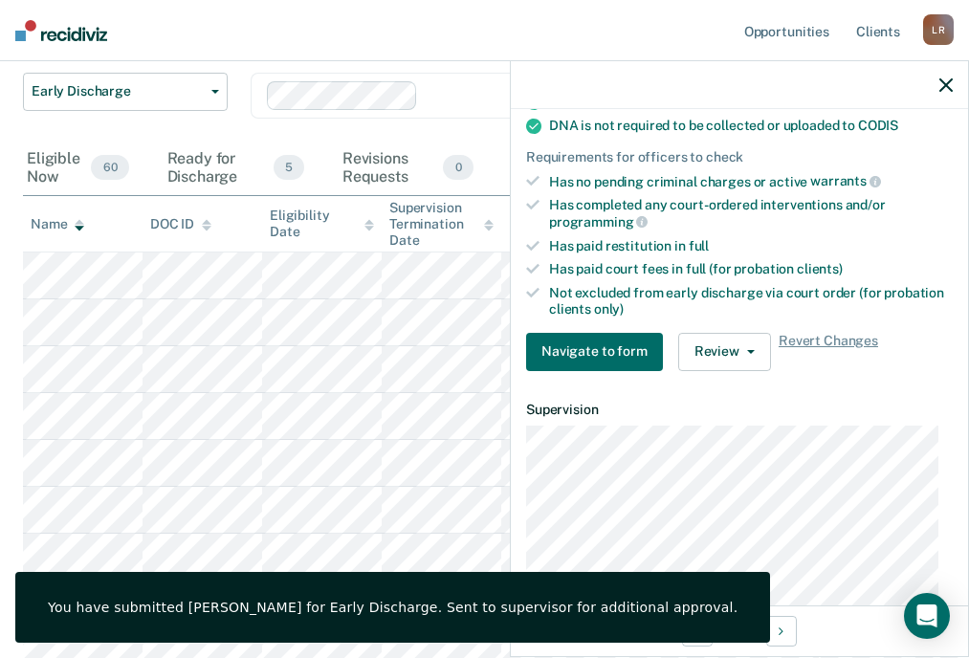
scroll to position [0, 0]
